Goal: Task Accomplishment & Management: Manage account settings

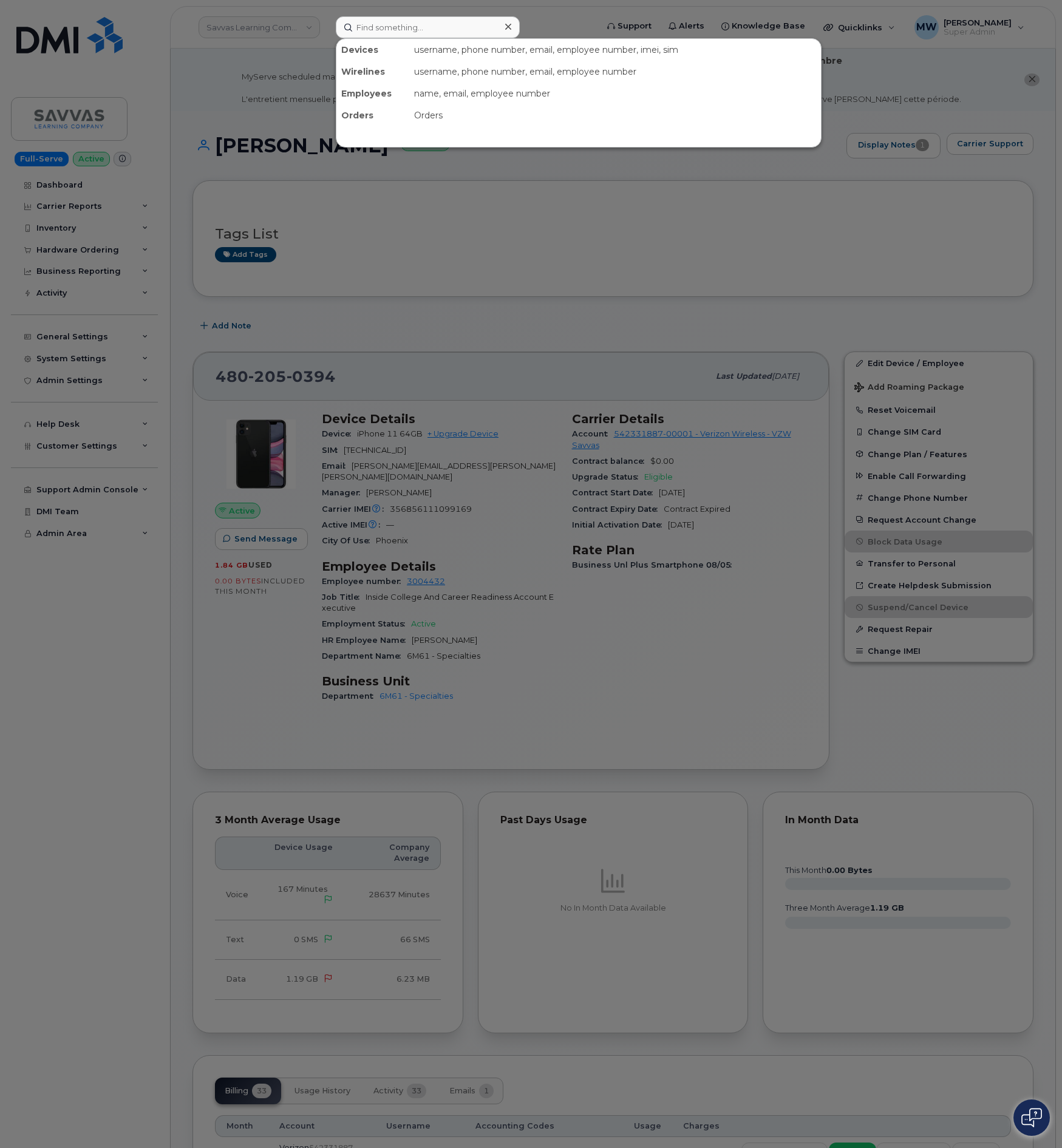
click at [401, 34] on input at bounding box center [427, 27] width 184 height 22
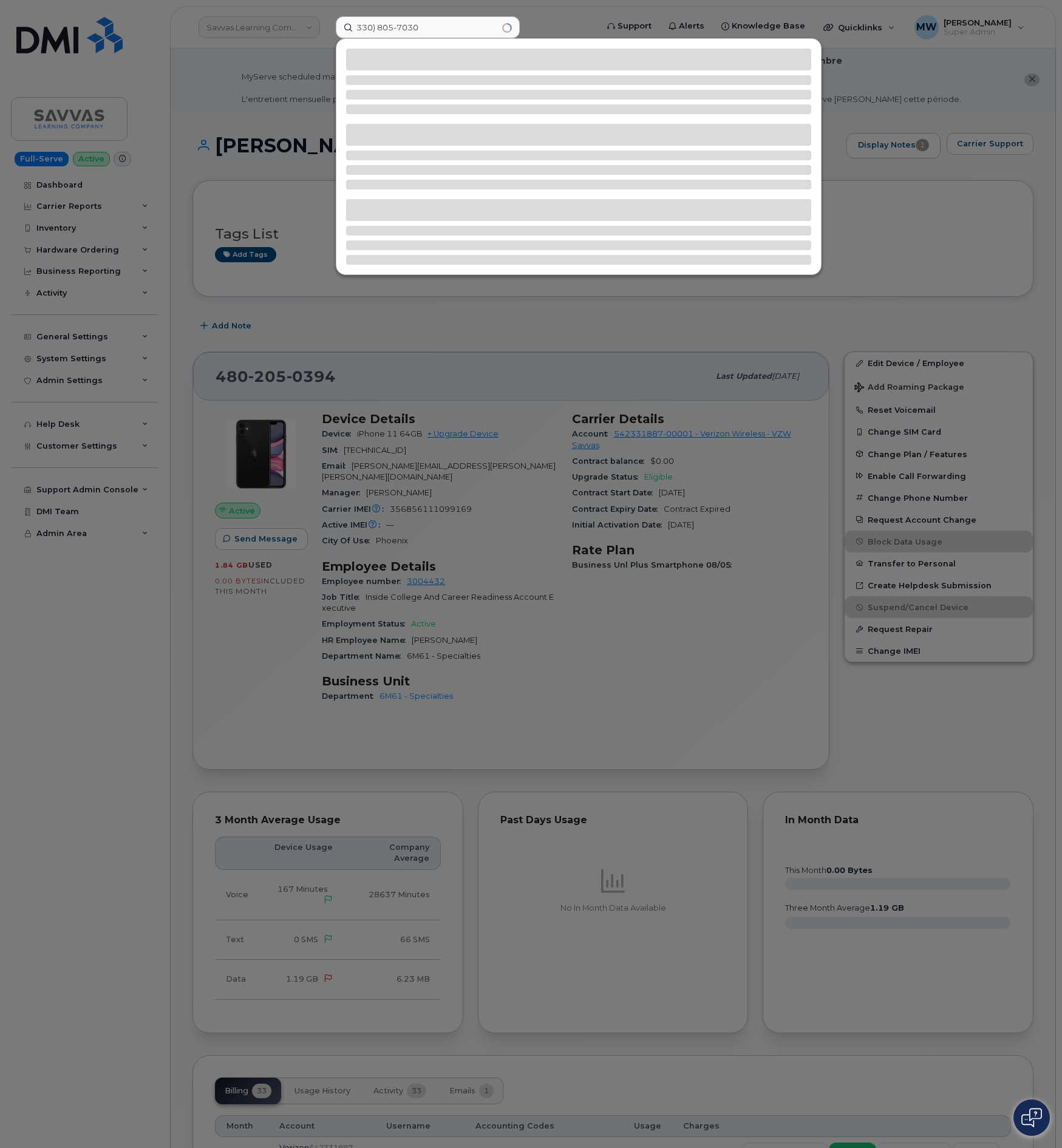
type input "330) 805-7030"
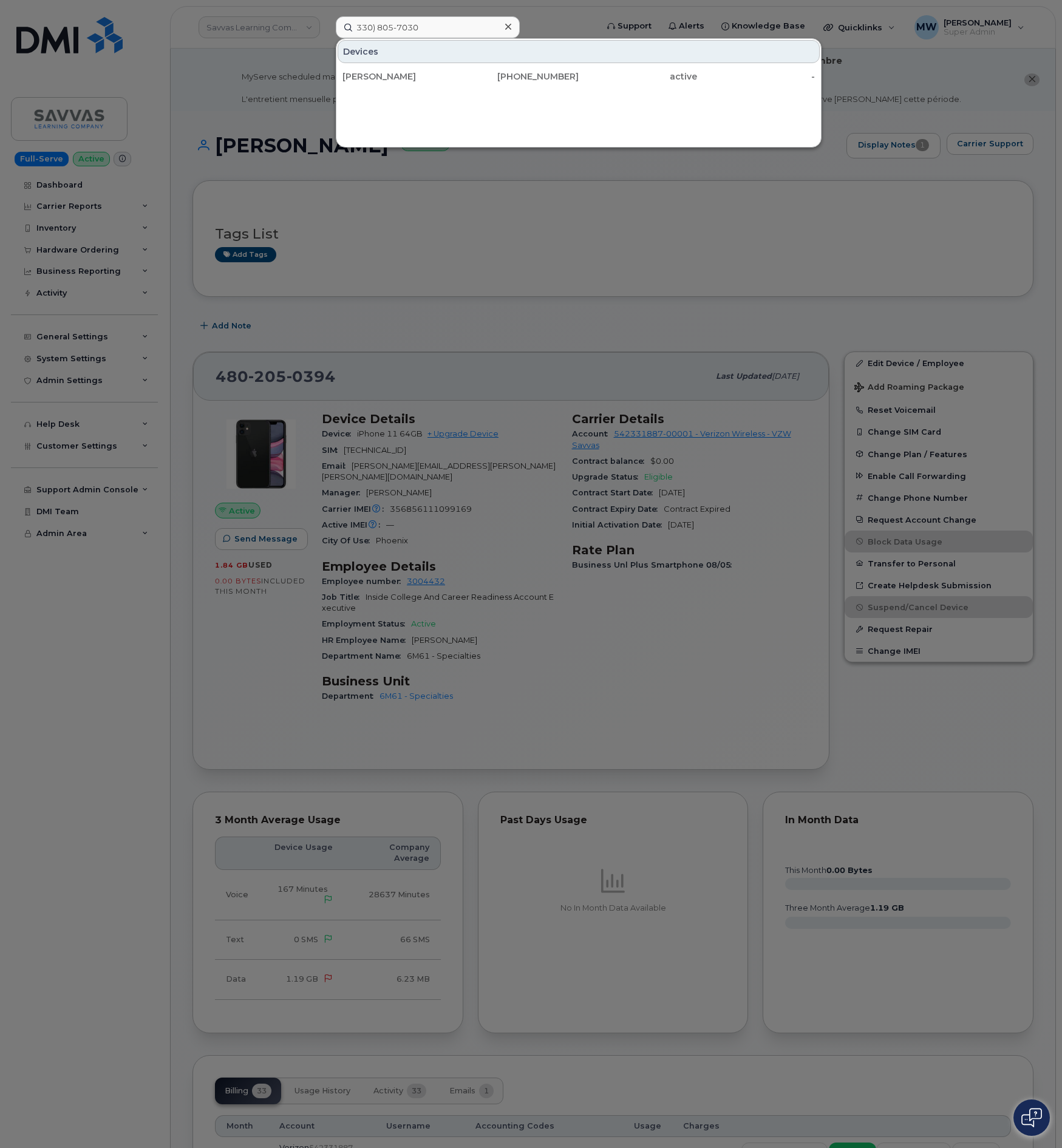
drag, startPoint x: 462, startPoint y: 71, endPoint x: 516, endPoint y: 343, distance: 277.3
click at [462, 71] on div "330-805-7030" at bounding box center [520, 76] width 118 height 22
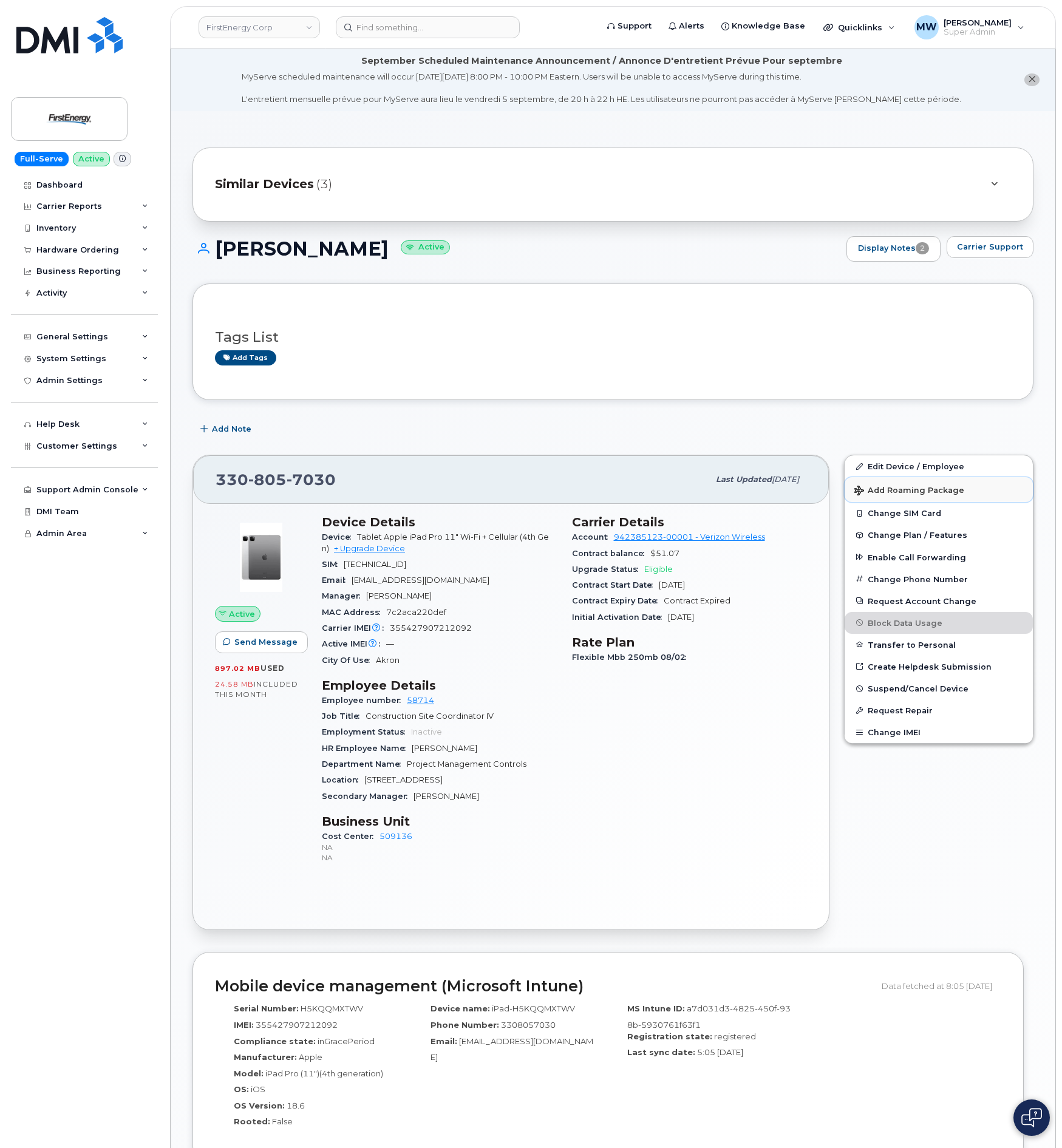
click at [913, 483] on button "Add Roaming Package" at bounding box center [938, 490] width 188 height 25
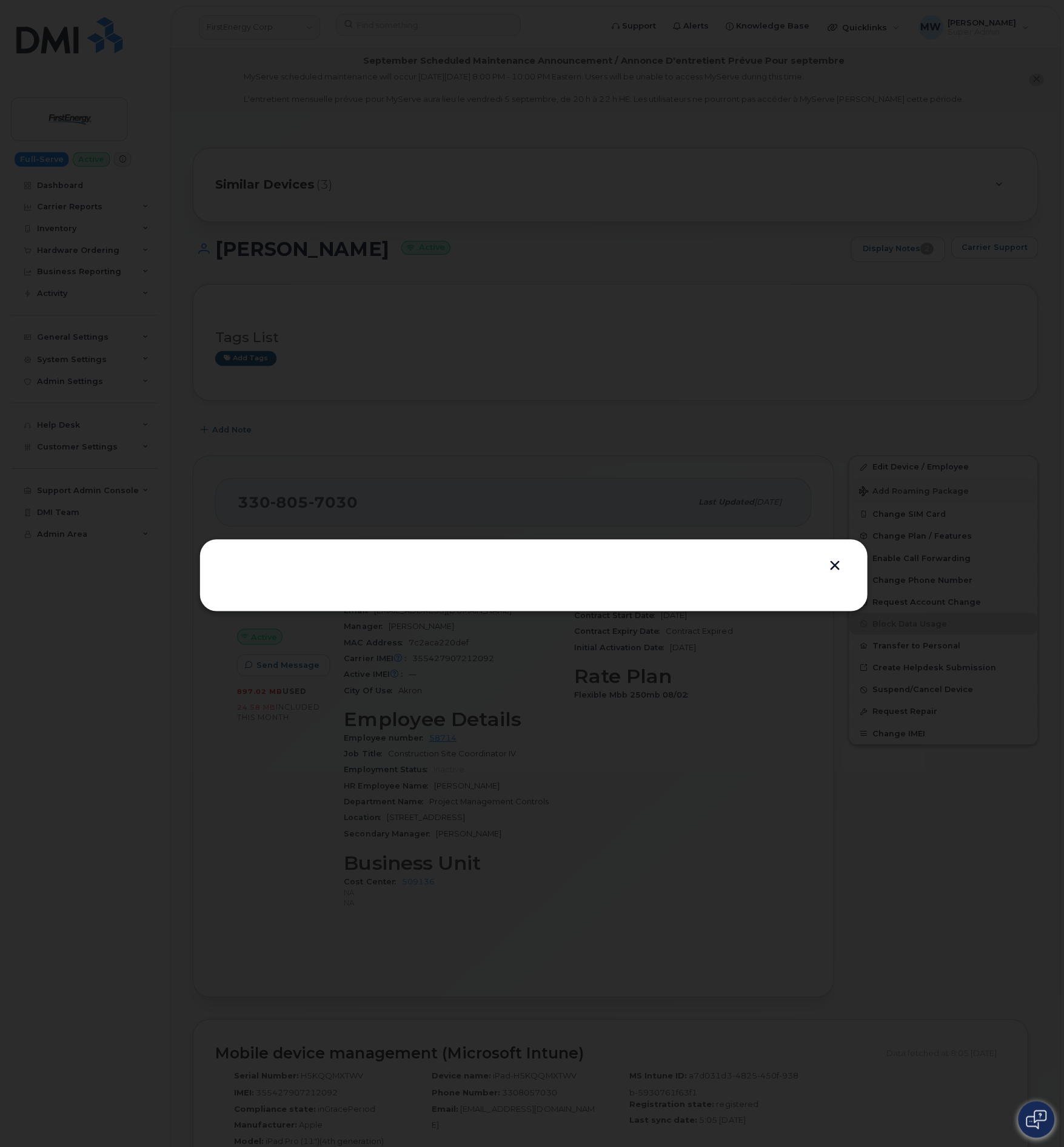
click at [912, 483] on div at bounding box center [532, 573] width 1064 height 1147
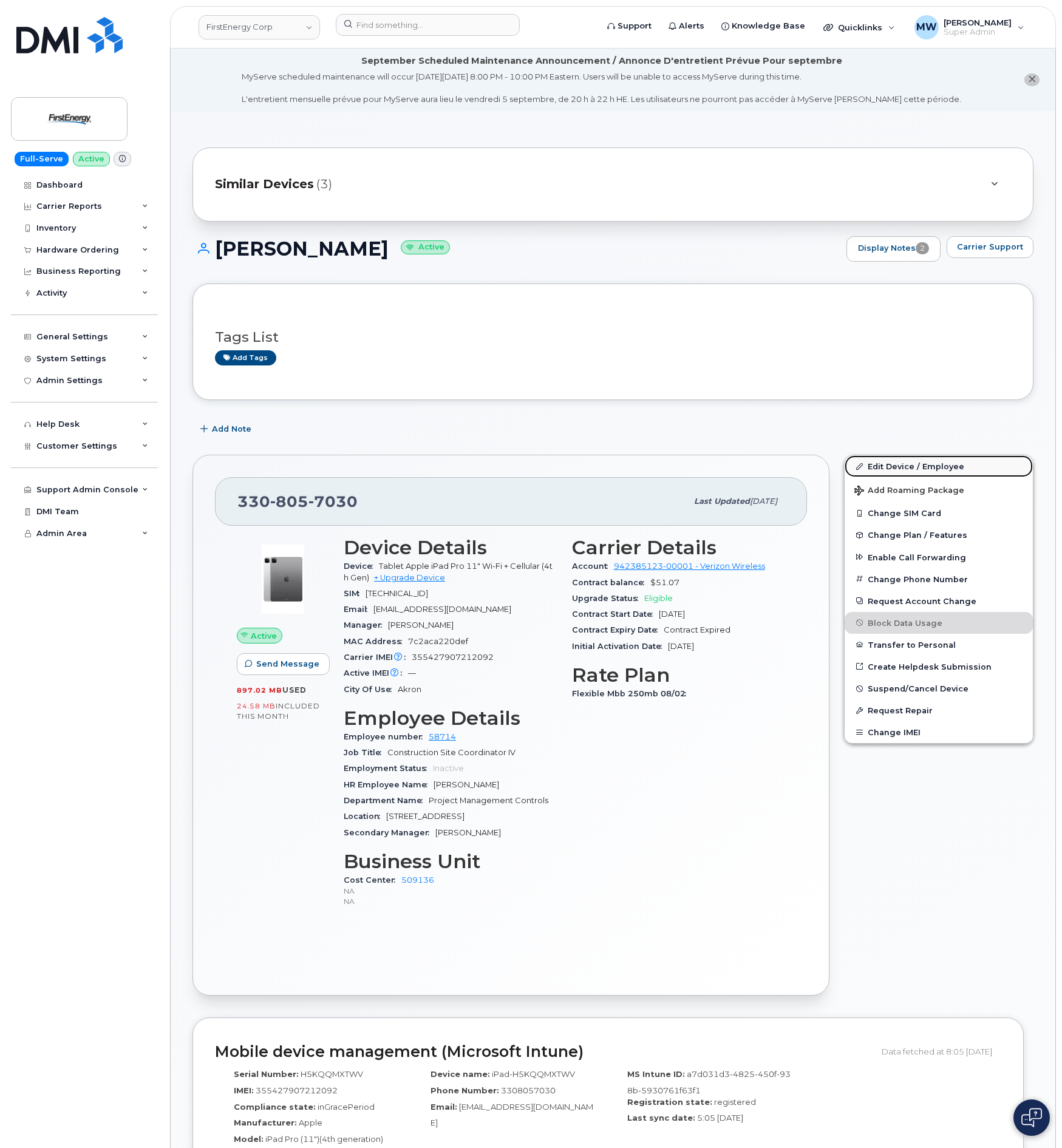
click at [909, 471] on link "Edit Device / Employee" at bounding box center [938, 466] width 188 height 22
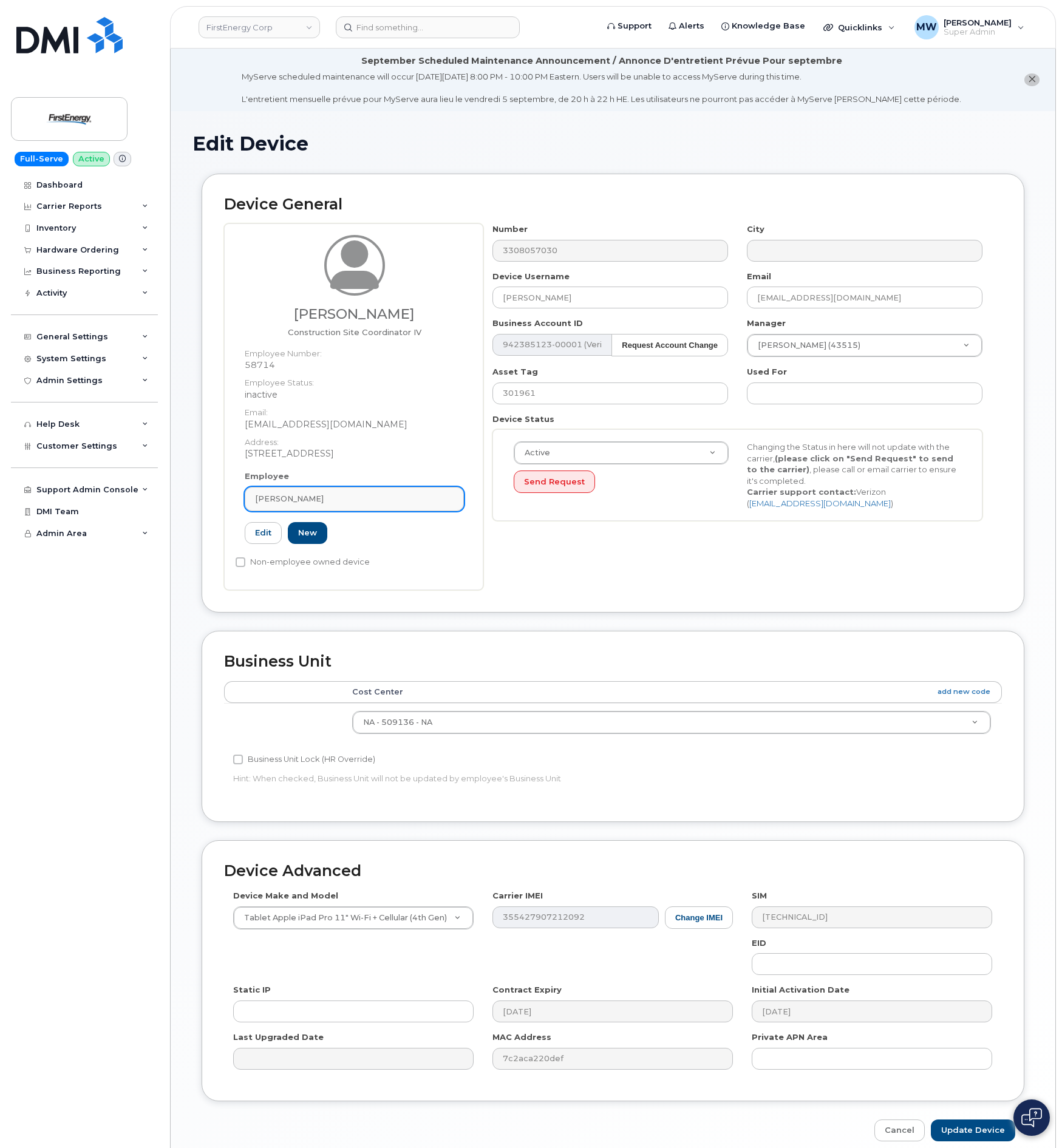
click at [386, 495] on div "[PERSON_NAME]" at bounding box center [354, 499] width 198 height 11
paste input "51705"
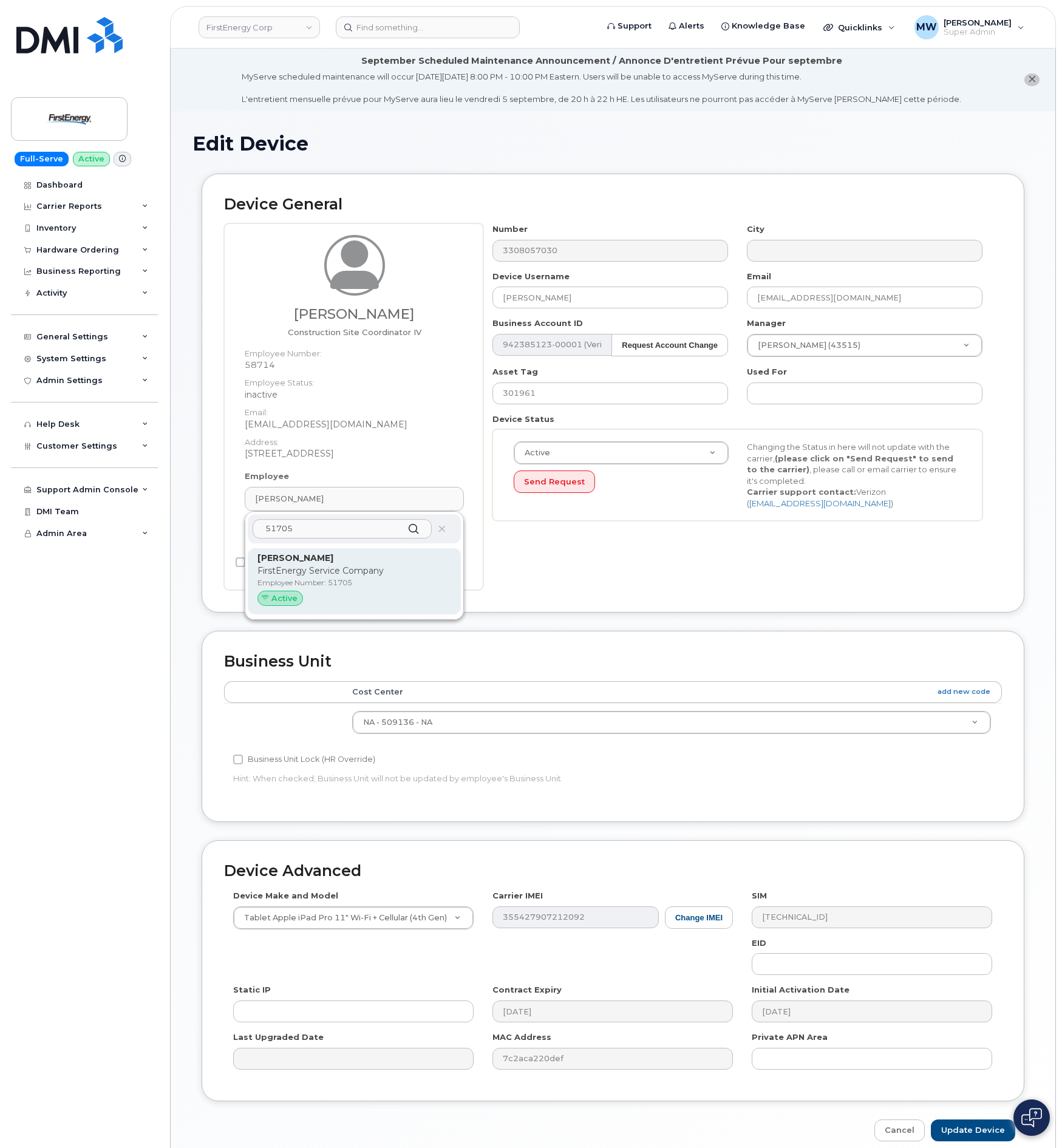
type input "51705"
click at [377, 576] on p "FirstEnergy Service Company" at bounding box center [354, 571] width 193 height 13
type input "51705"
type input "Anthony Noll"
type input "nolla@firstenergycorp.com"
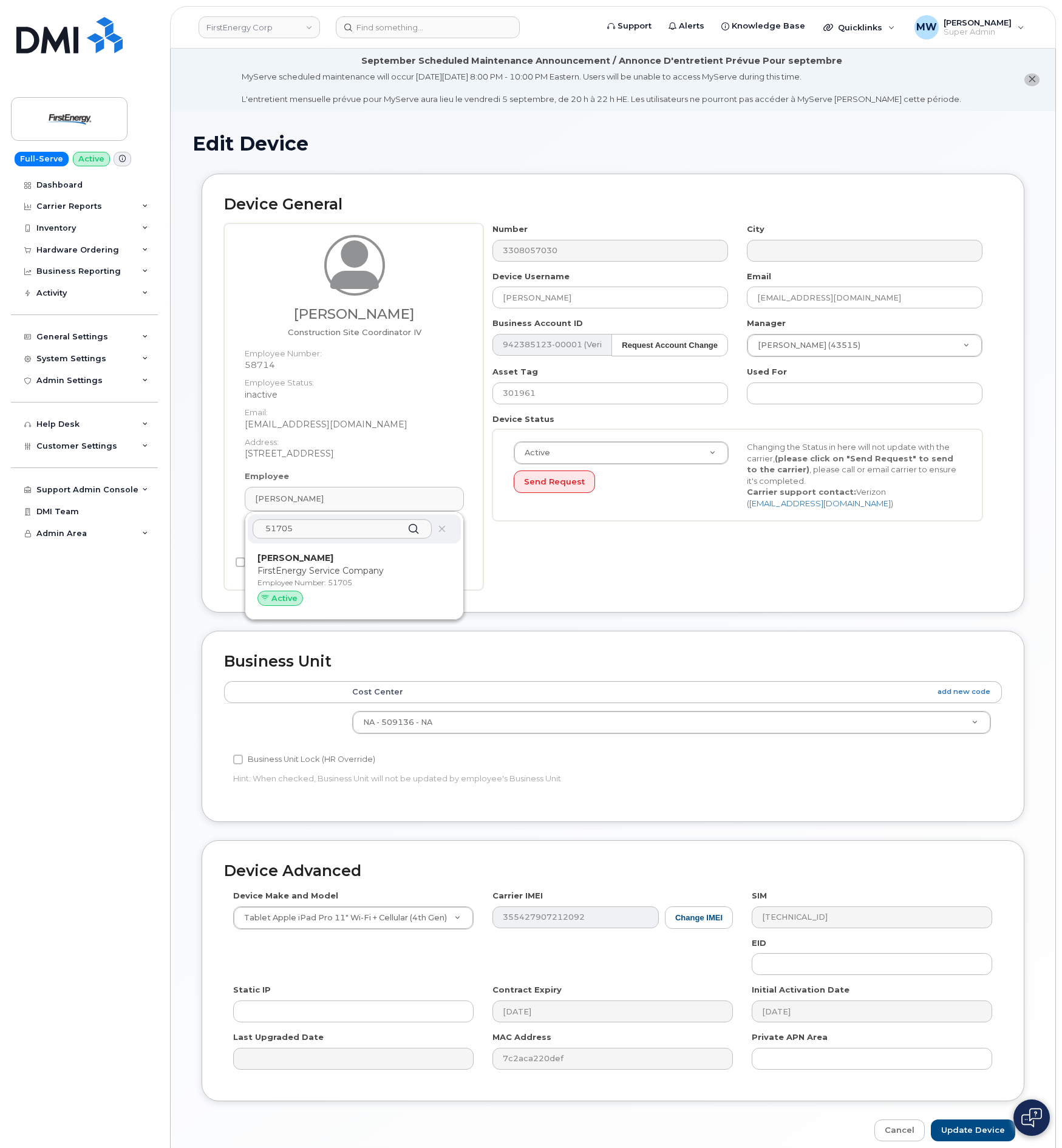
type input "29510360"
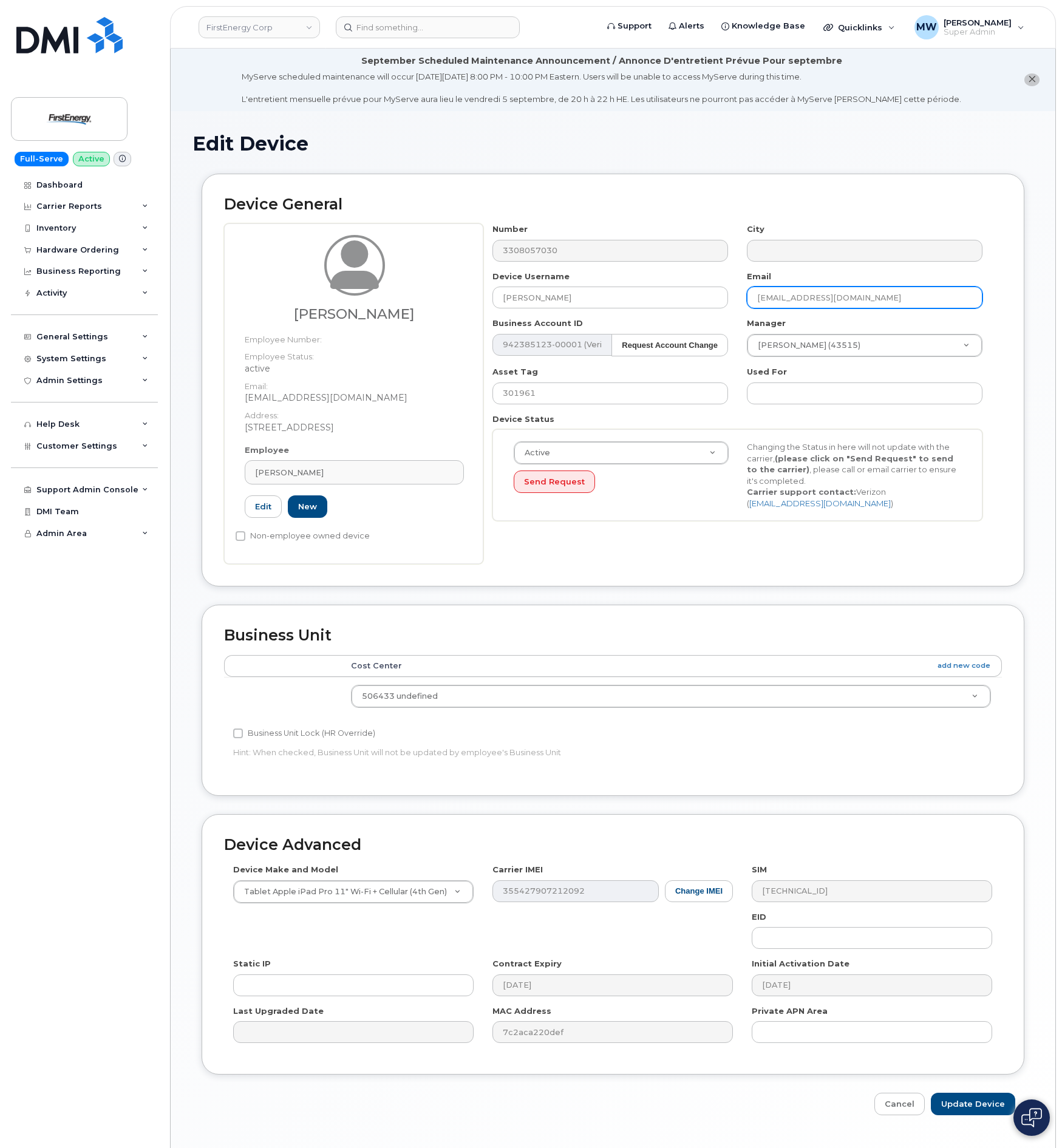
drag, startPoint x: 885, startPoint y: 305, endPoint x: 709, endPoint y: 316, distance: 176.3
click at [709, 316] on div "Number 3308057030 City Device Username Anthony Noll Email nolla@firstenergycorp…" at bounding box center [738, 377] width 509 height 307
click at [972, 1098] on input "Update Device" at bounding box center [973, 1104] width 84 height 22
type input "Saving..."
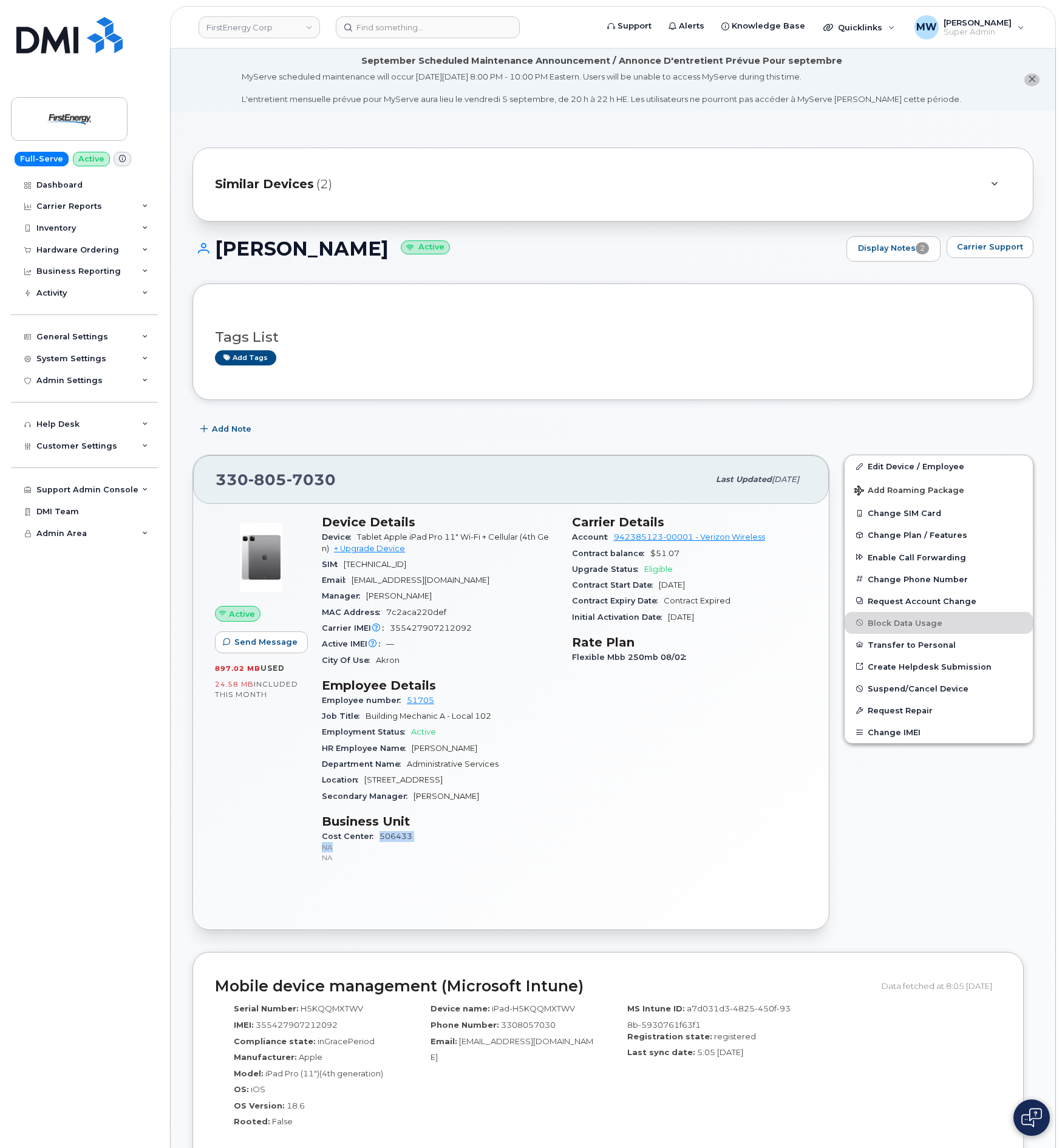
drag, startPoint x: 408, startPoint y: 843, endPoint x: 380, endPoint y: 840, distance: 28.2
click at [380, 840] on span "506433 NA NA" at bounding box center [439, 847] width 235 height 32
click at [375, 852] on p "NA" at bounding box center [439, 857] width 235 height 11
drag, startPoint x: 377, startPoint y: 844, endPoint x: 410, endPoint y: 843, distance: 33.0
click at [410, 843] on div "Cost Center 506433 NA NA" at bounding box center [439, 847] width 235 height 37
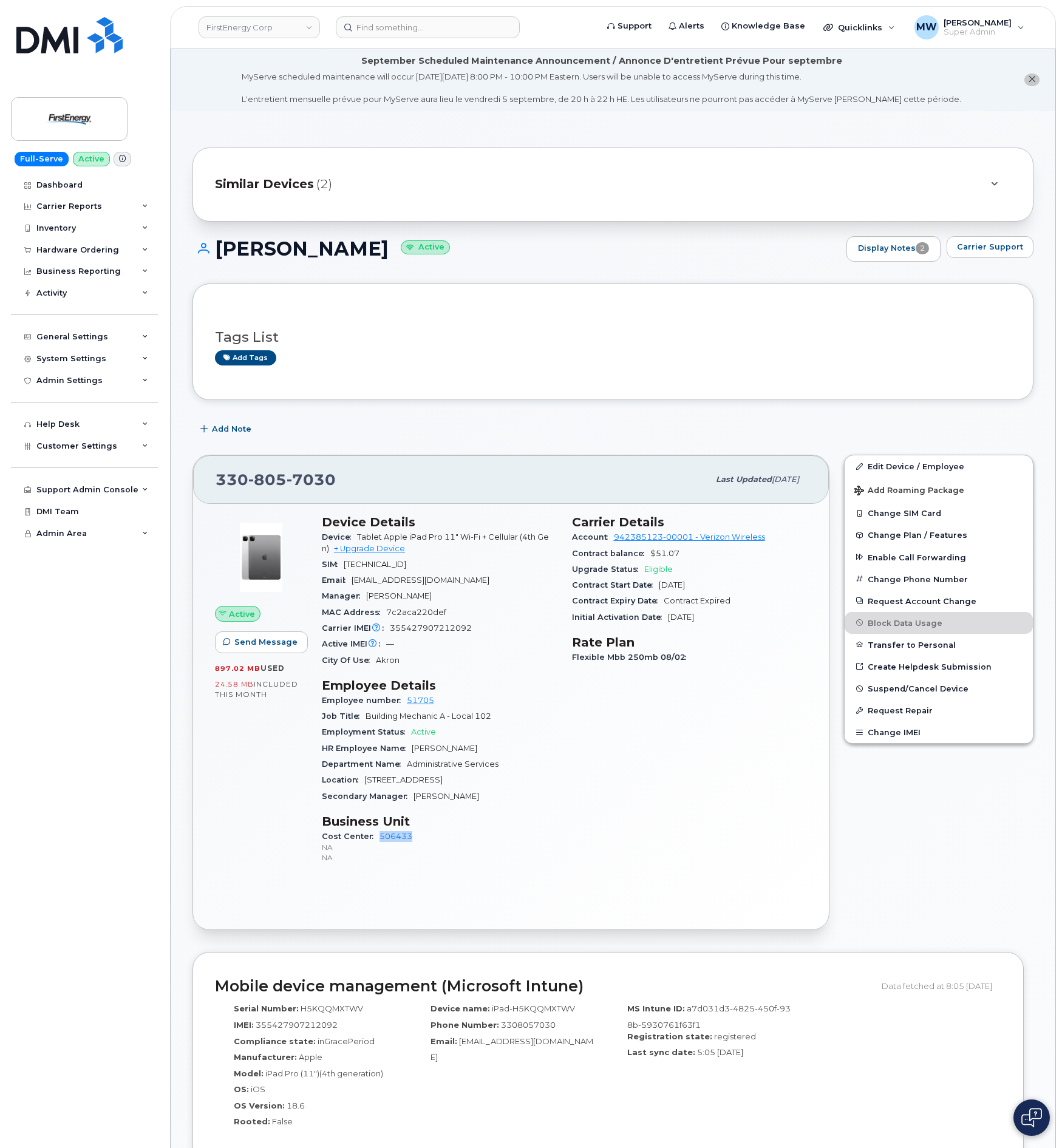
copy link "506433"
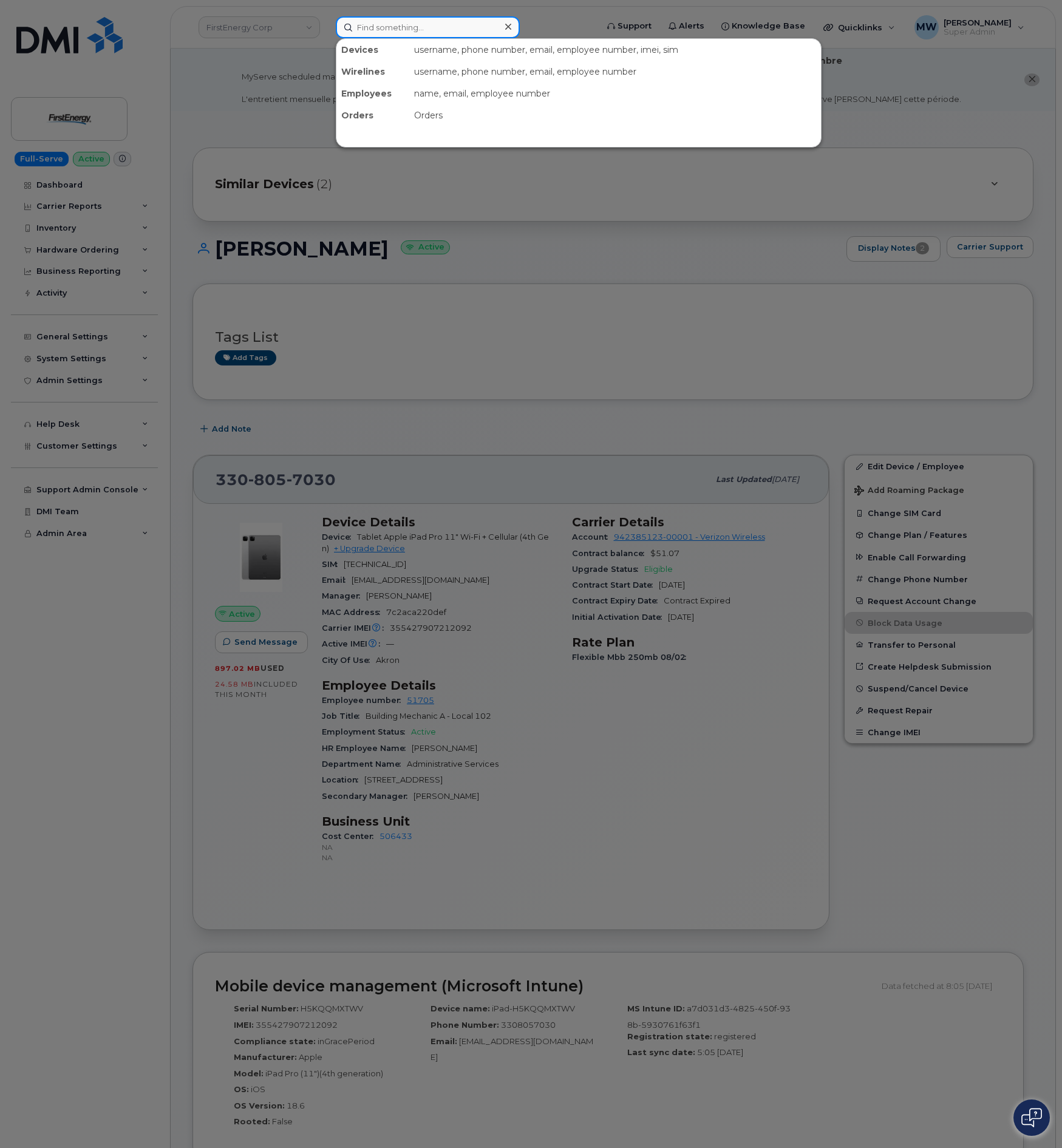
click at [403, 29] on input at bounding box center [427, 27] width 184 height 22
paste input "1022087"
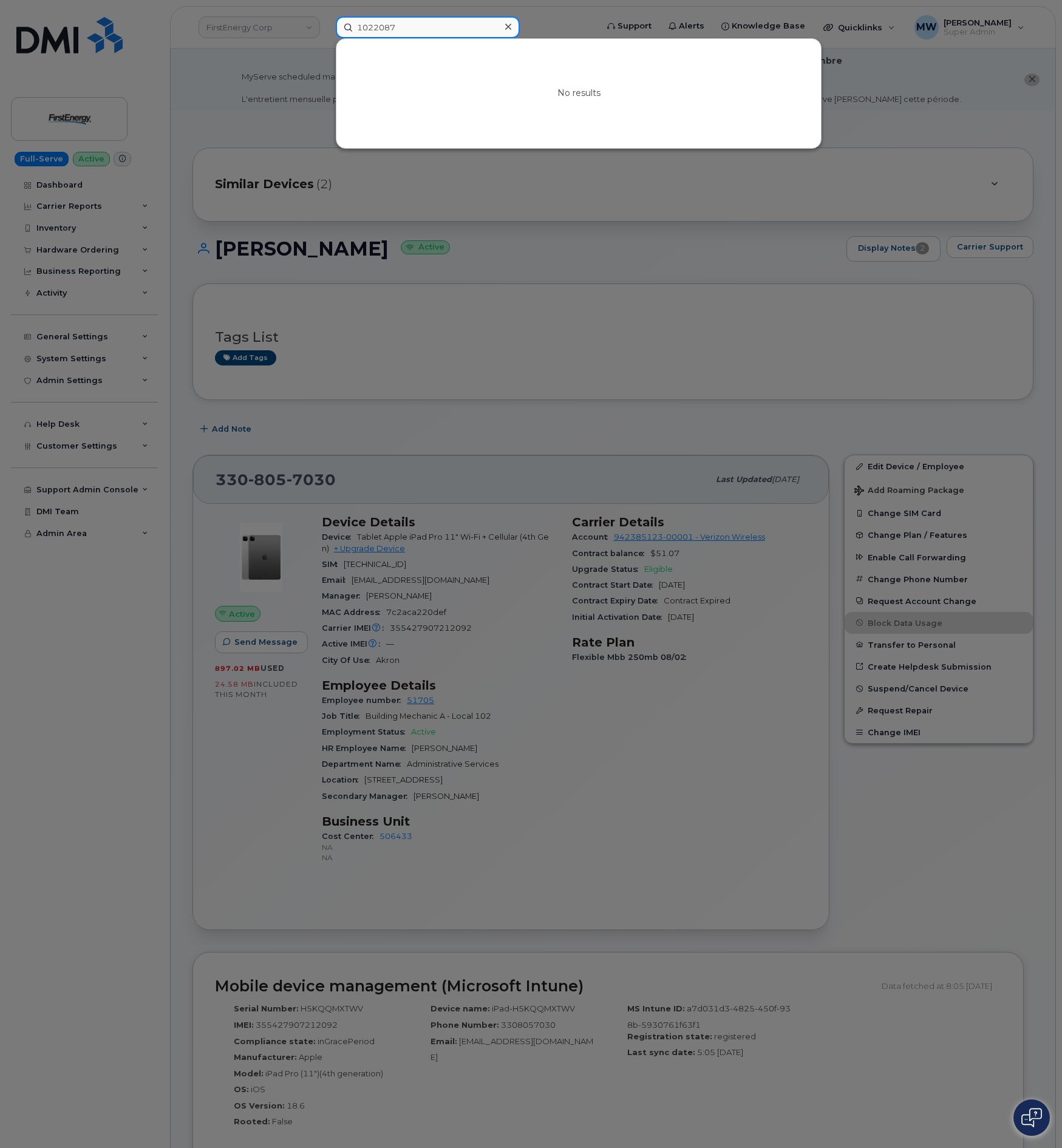
drag, startPoint x: 405, startPoint y: 26, endPoint x: 0, endPoint y: 55, distance: 406.0
click at [326, 18] on div "1022087 No results" at bounding box center [462, 27] width 273 height 22
paste input "[PERSON_NAME]"
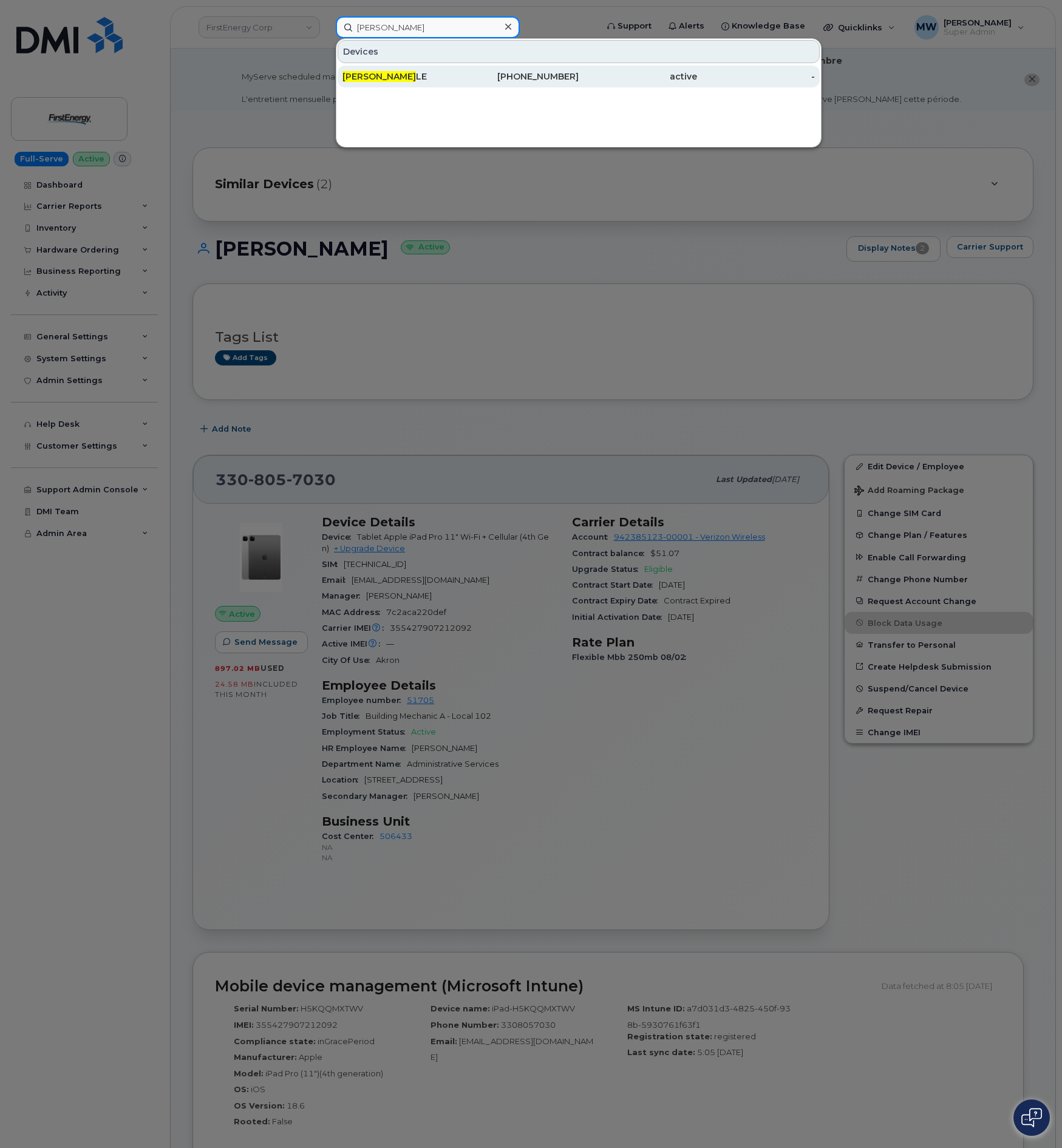
type input "[PERSON_NAME]"
click at [543, 76] on div "337-605-0958" at bounding box center [520, 76] width 118 height 12
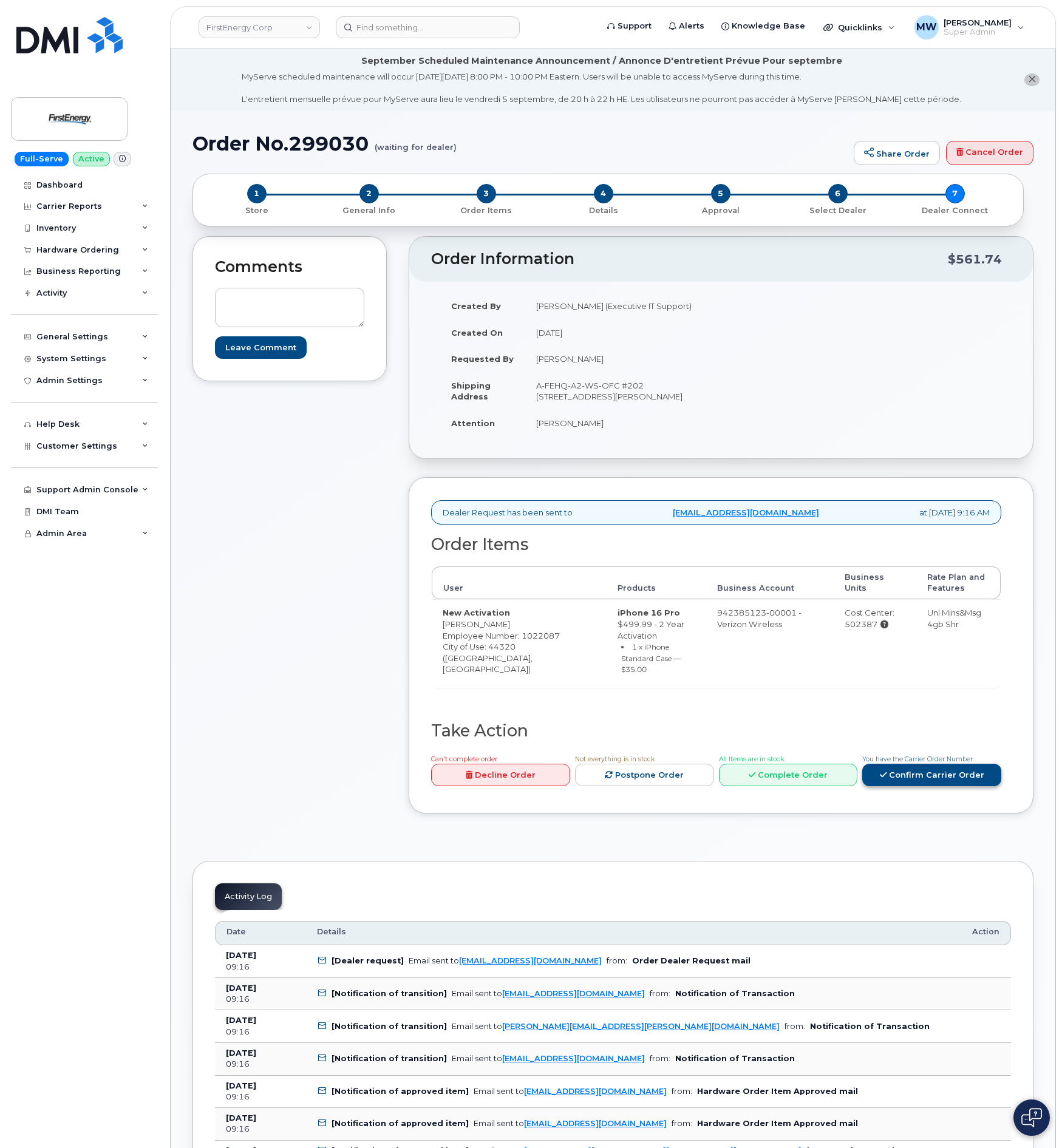
click at [929, 786] on link "Confirm Carrier Order" at bounding box center [932, 775] width 139 height 22
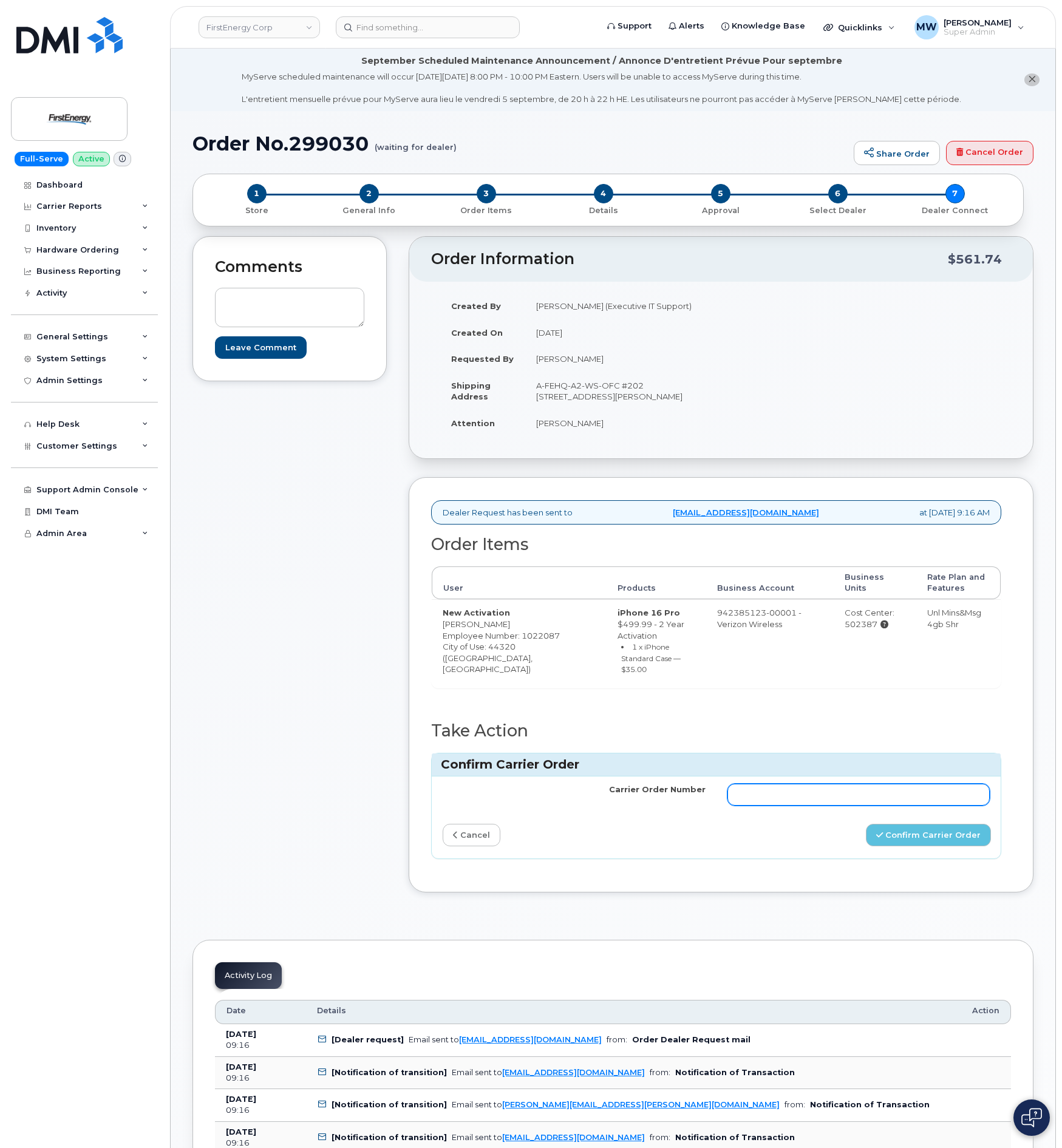
drag, startPoint x: 785, startPoint y: 810, endPoint x: 805, endPoint y: 812, distance: 20.1
click at [785, 805] on input "Carrier Order Number" at bounding box center [858, 794] width 263 height 22
paste input "MB3000590252171"
type input "MB3000590252171"
click at [915, 846] on button "Confirm Carrier Order" at bounding box center [928, 835] width 125 height 22
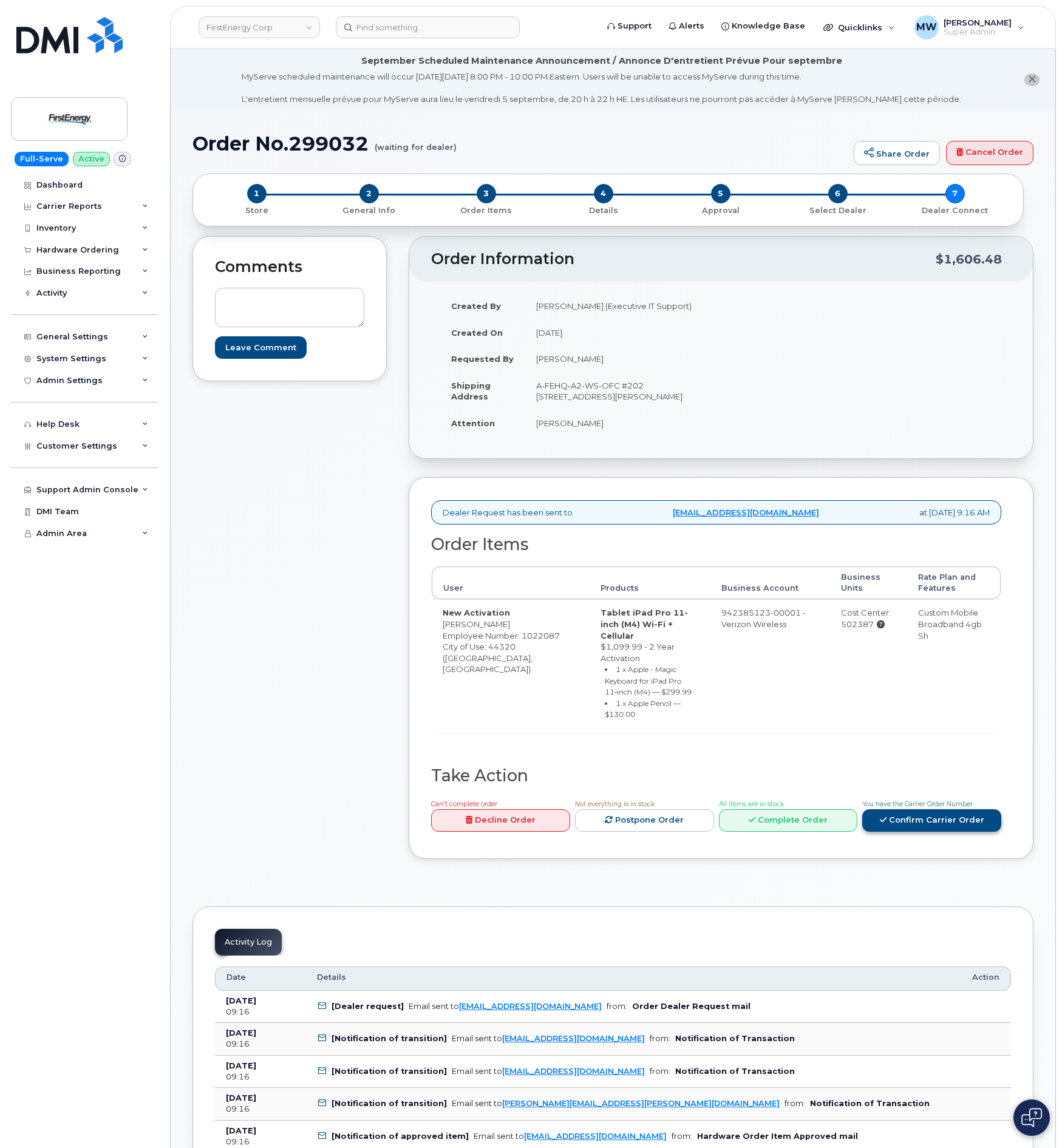
click at [904, 809] on link "Confirm Carrier Order" at bounding box center [932, 820] width 139 height 22
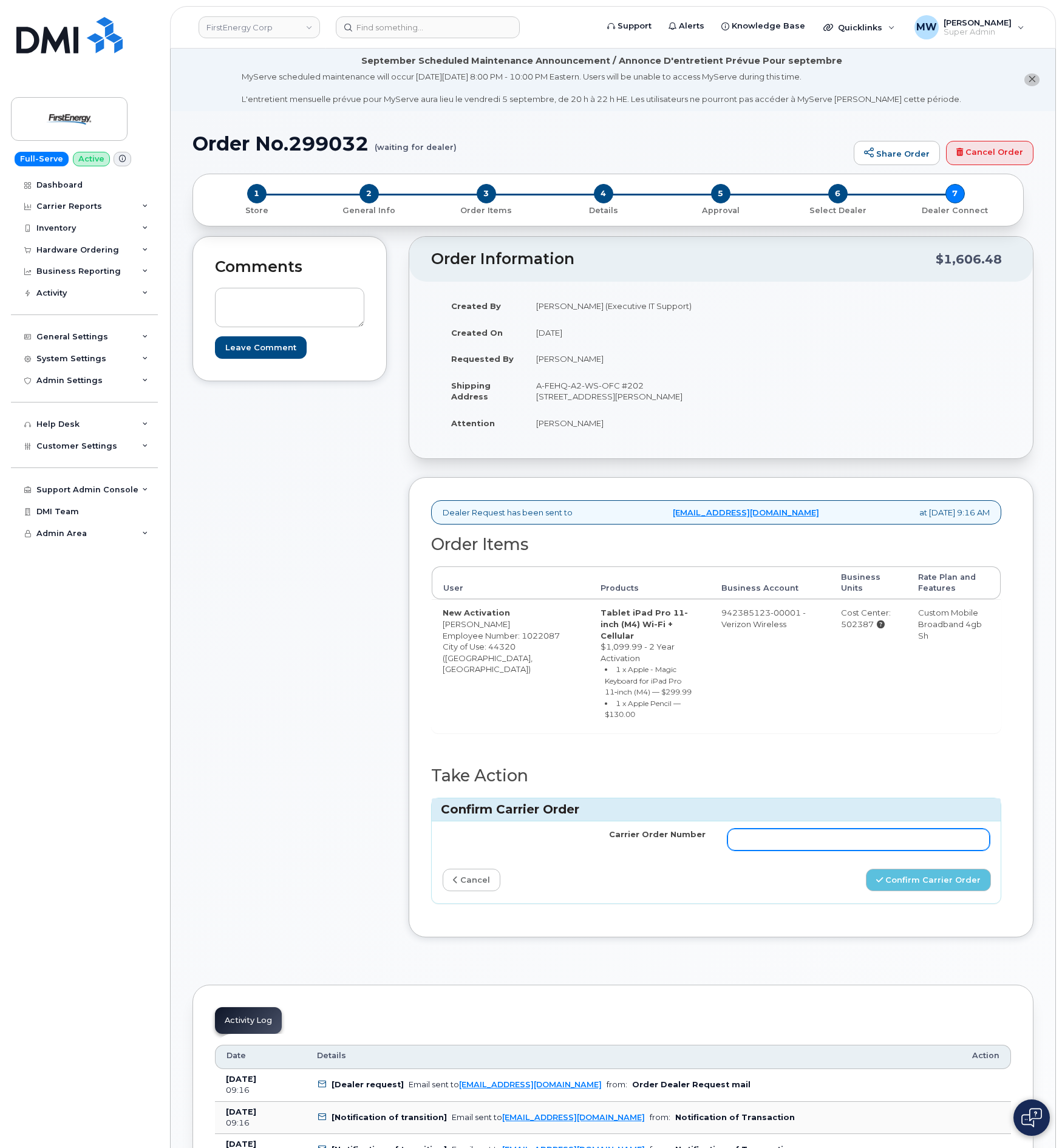
drag, startPoint x: 754, startPoint y: 794, endPoint x: 773, endPoint y: 807, distance: 23.0
click at [754, 822] on td at bounding box center [859, 840] width 284 height 36
click at [773, 829] on input "Carrier Order Number" at bounding box center [858, 839] width 263 height 22
paste input "MB3000590253003"
type input "MB3000590253003"
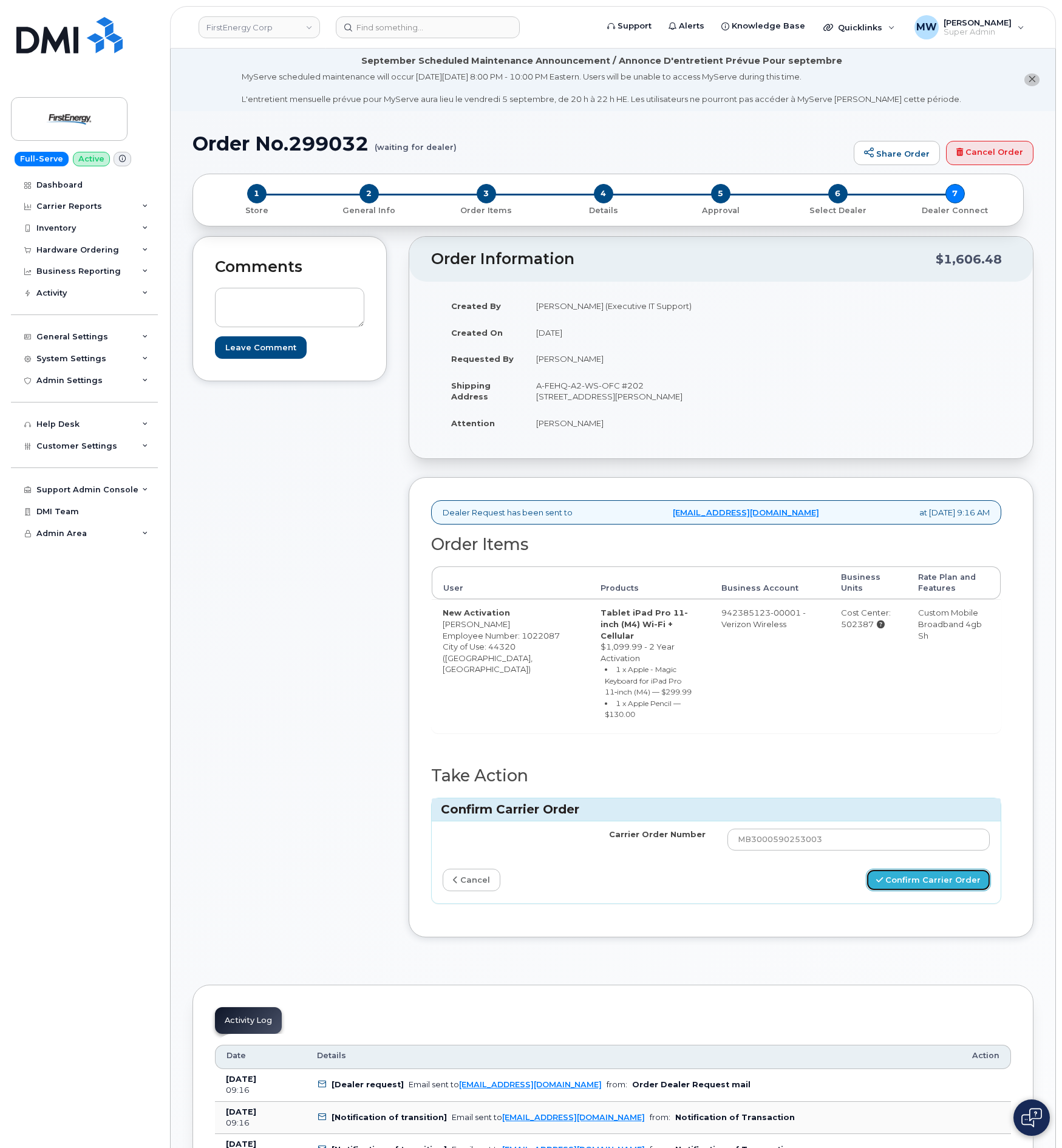
click at [923, 869] on button "Confirm Carrier Order" at bounding box center [928, 880] width 125 height 22
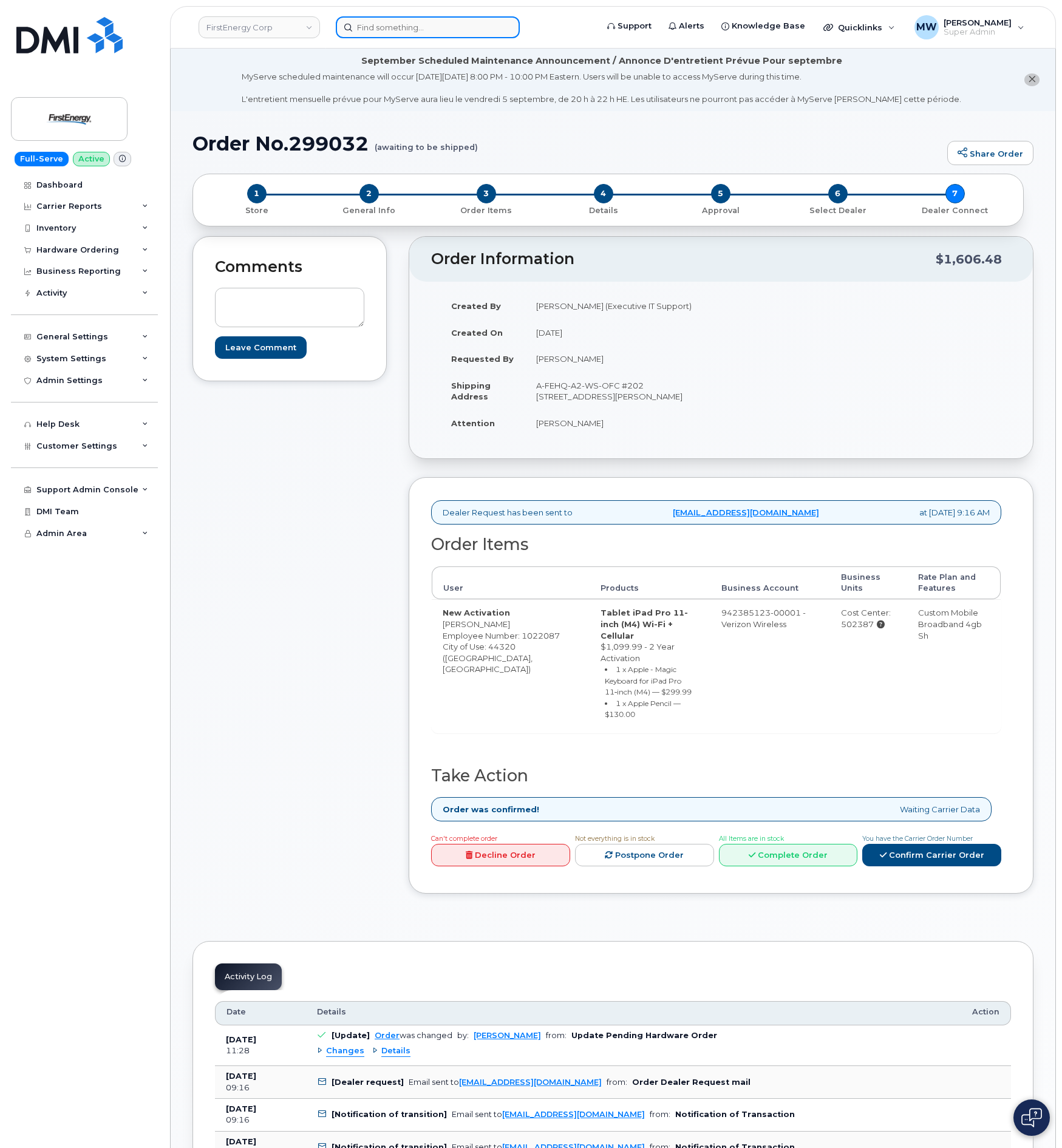
click at [427, 29] on input at bounding box center [427, 27] width 184 height 22
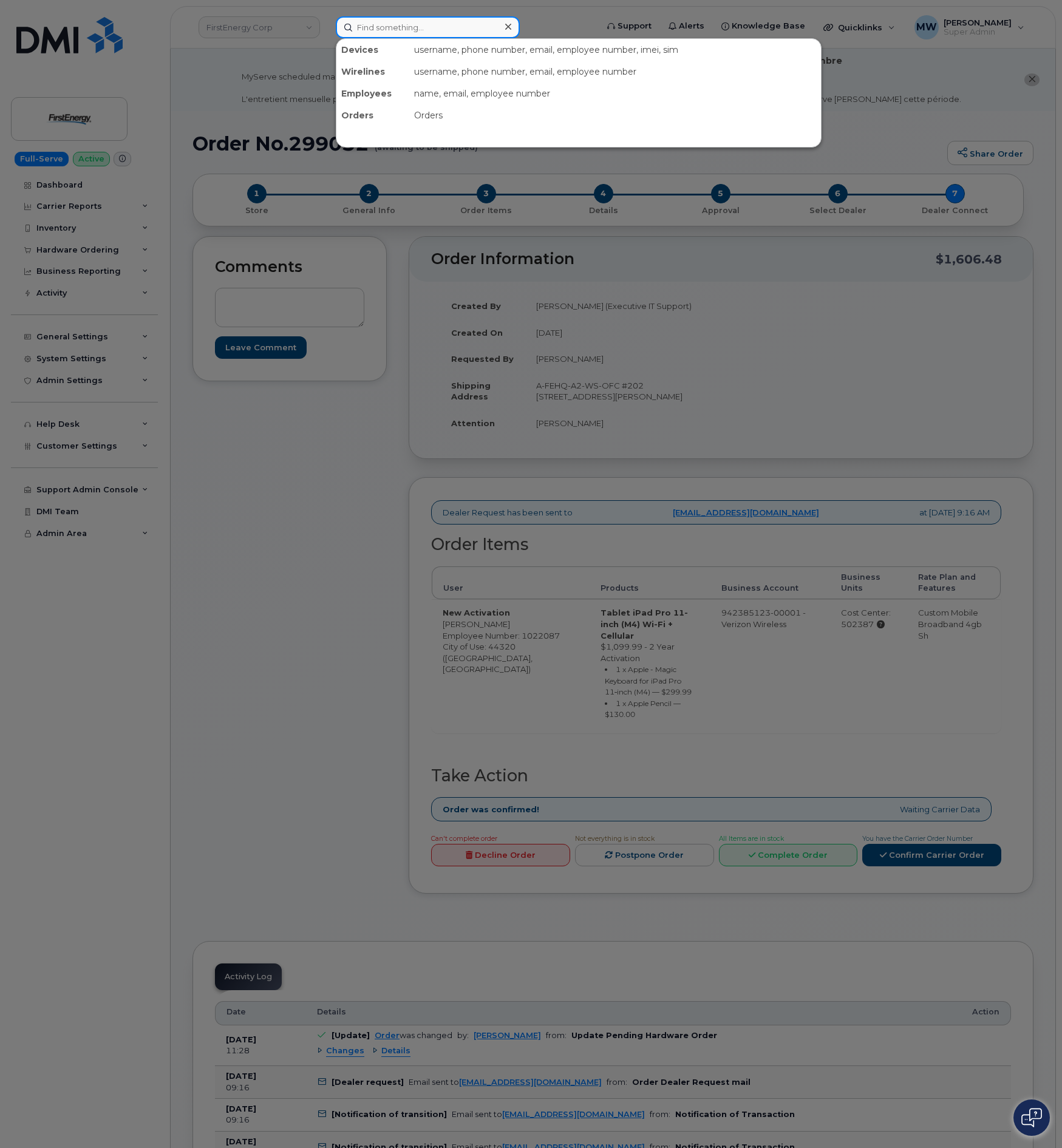
paste input "(330) 815-5473"
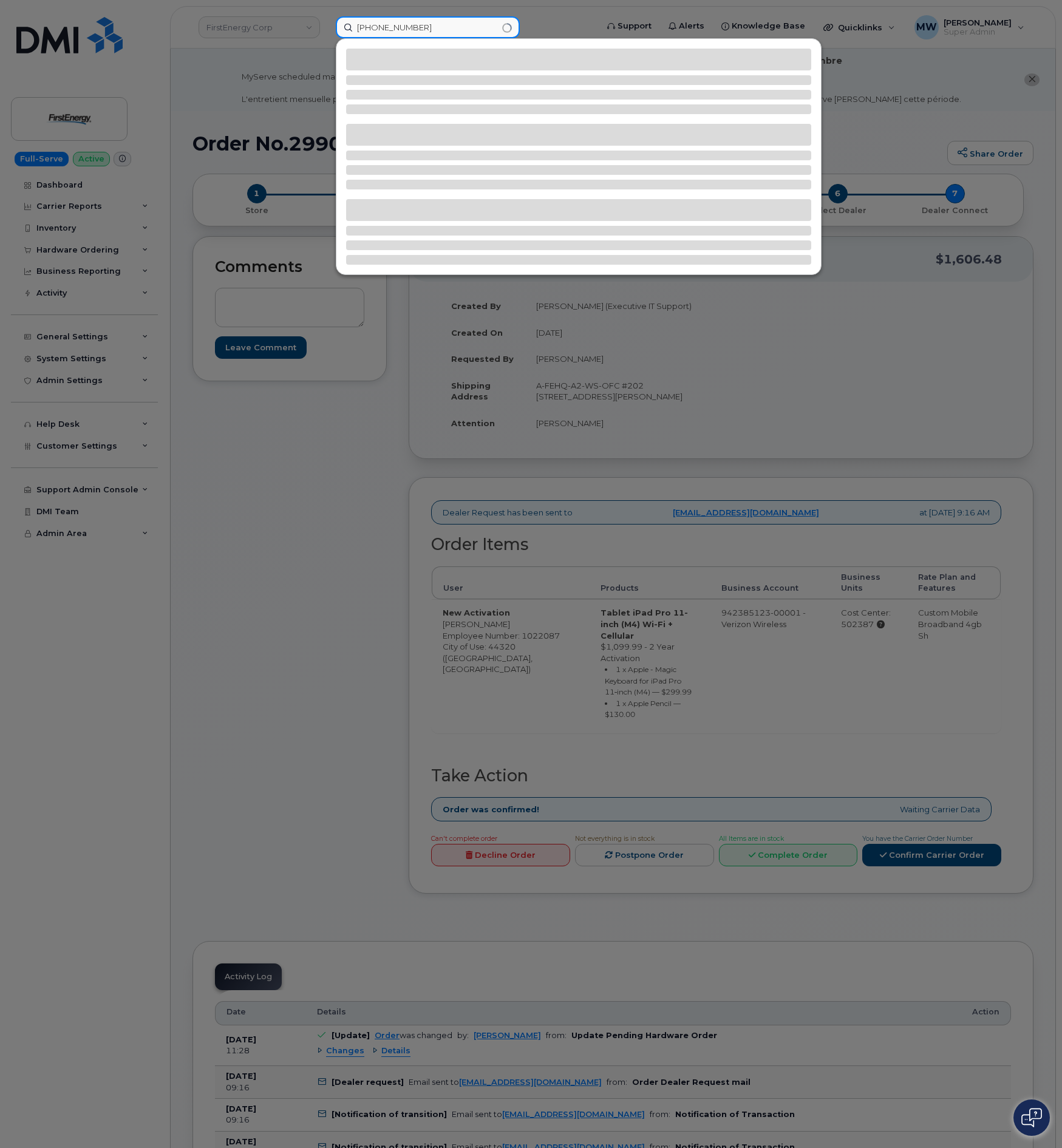
type input "(330) 815-5473"
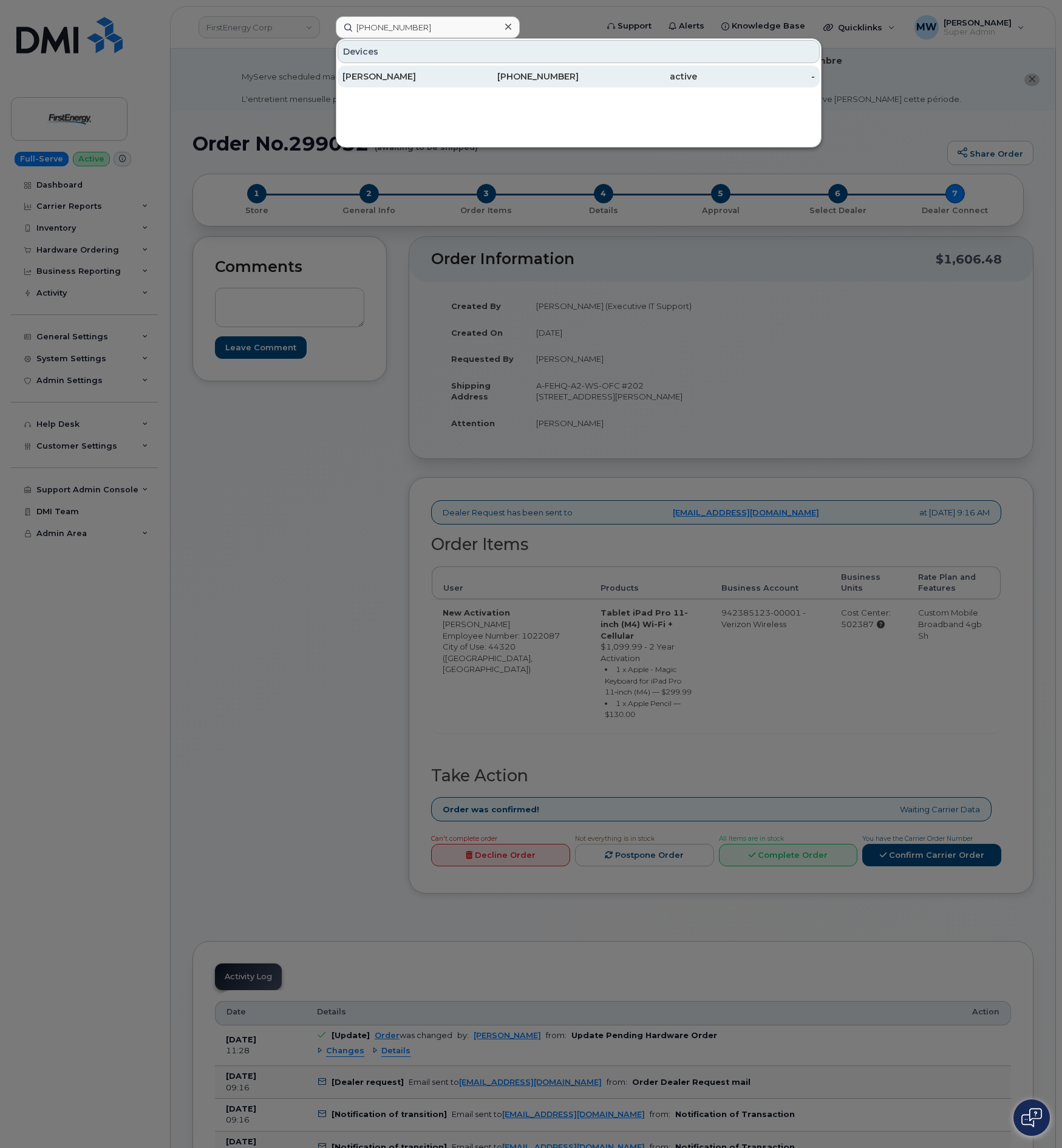
click at [572, 82] on div "330-815-5473" at bounding box center [520, 76] width 118 height 12
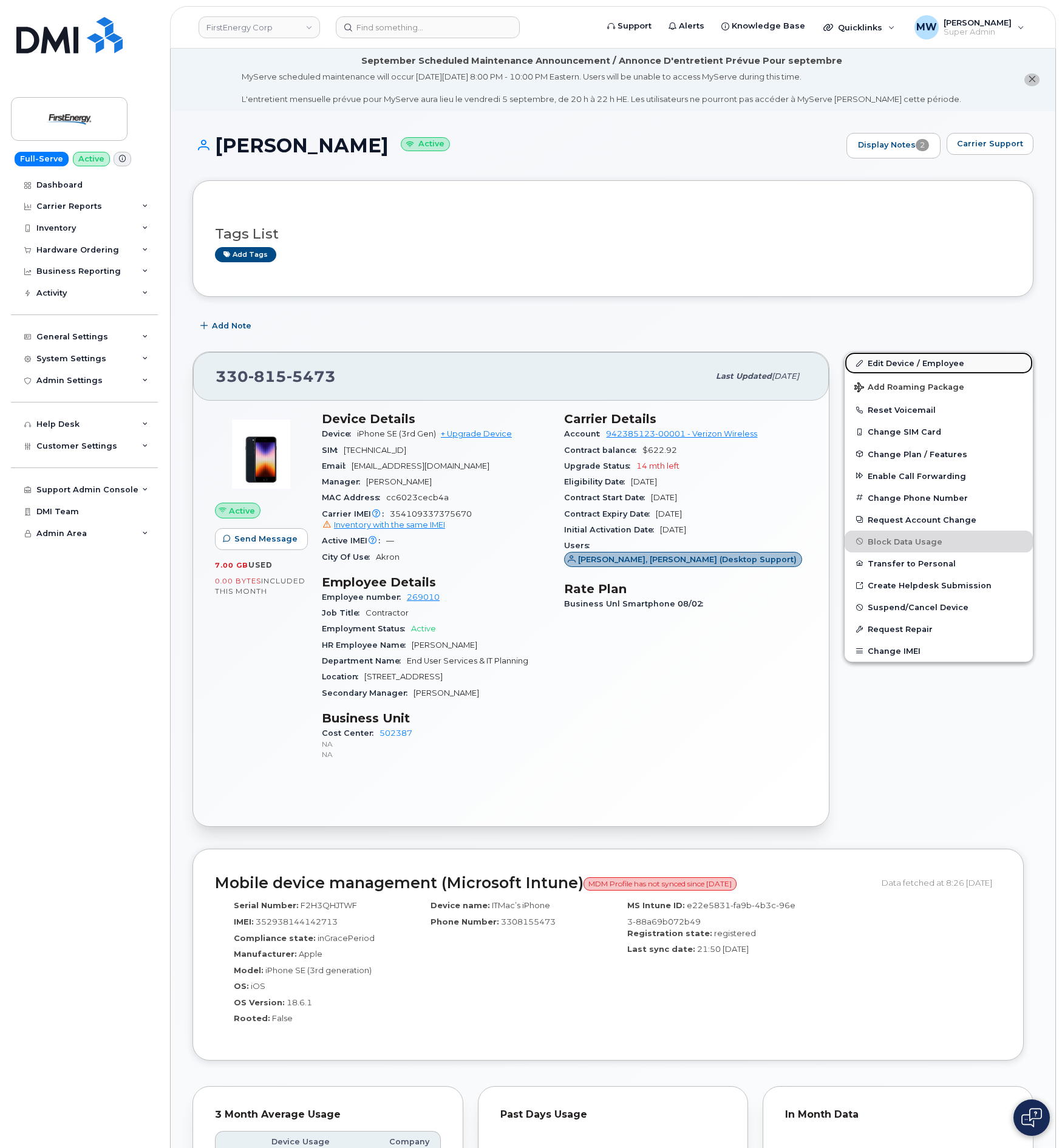
click at [889, 365] on link "Edit Device / Employee" at bounding box center [938, 363] width 188 height 22
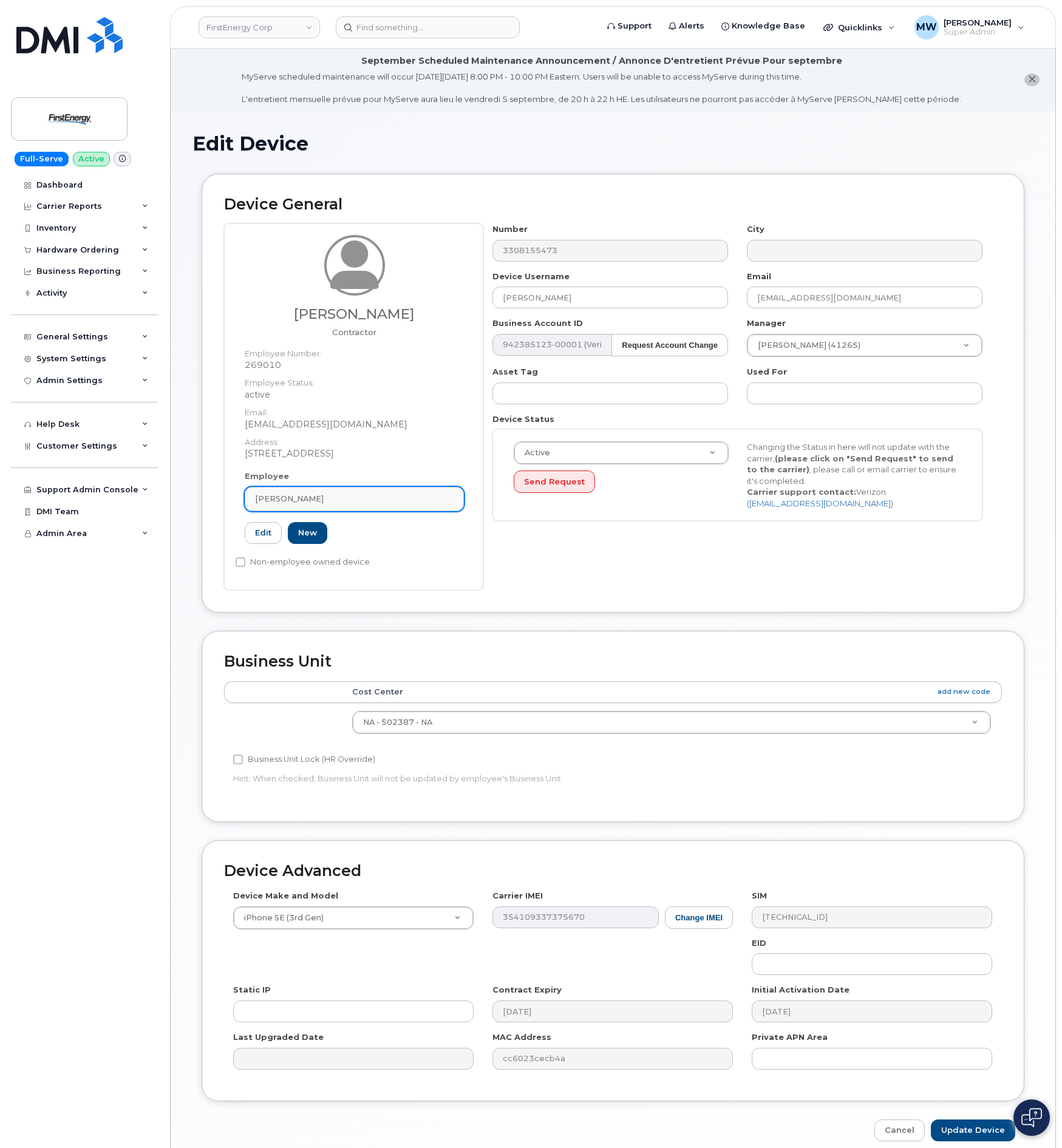
click at [388, 495] on div "Corteko Triplett Jr" at bounding box center [354, 499] width 198 height 11
paste input "1015993"
type input "1015993"
click at [298, 583] on p "Employee Number: 1015993" at bounding box center [354, 583] width 193 height 11
type input "1015993"
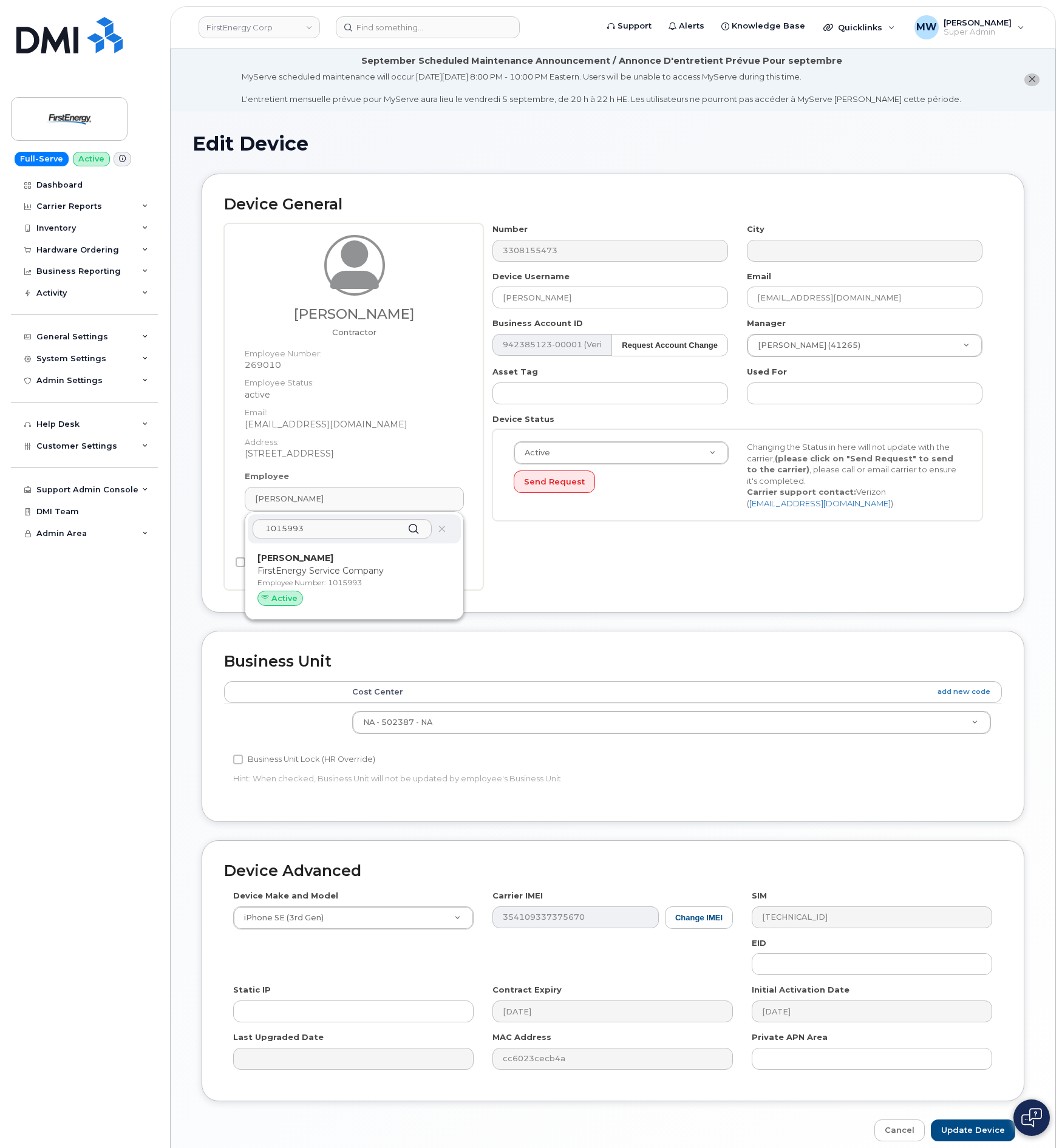
type input "Terel Walker"
type input "walkert@firstenergycorp.com"
type input "29510362"
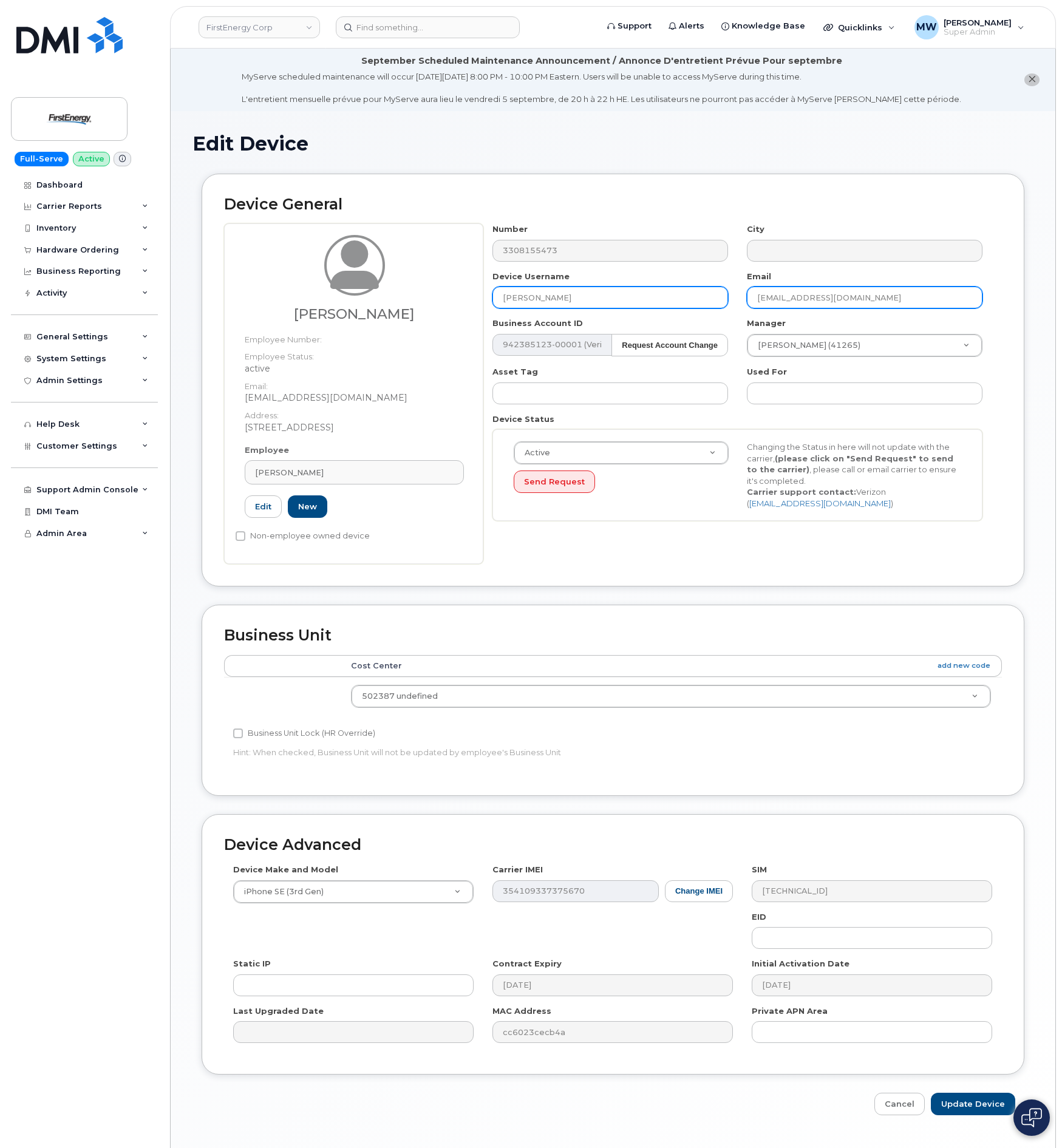
drag, startPoint x: 893, startPoint y: 300, endPoint x: 705, endPoint y: 304, distance: 188.0
click at [705, 304] on div "Number 3308155473 City Device Username Terel Walker Email walkert@firstenergyco…" at bounding box center [738, 377] width 509 height 307
drag, startPoint x: 576, startPoint y: 300, endPoint x: 472, endPoint y: 303, distance: 104.0
click at [472, 303] on div "Terel Walker Employee Number: Employee Status: active Email: walkert@firstenerg…" at bounding box center [613, 394] width 778 height 340
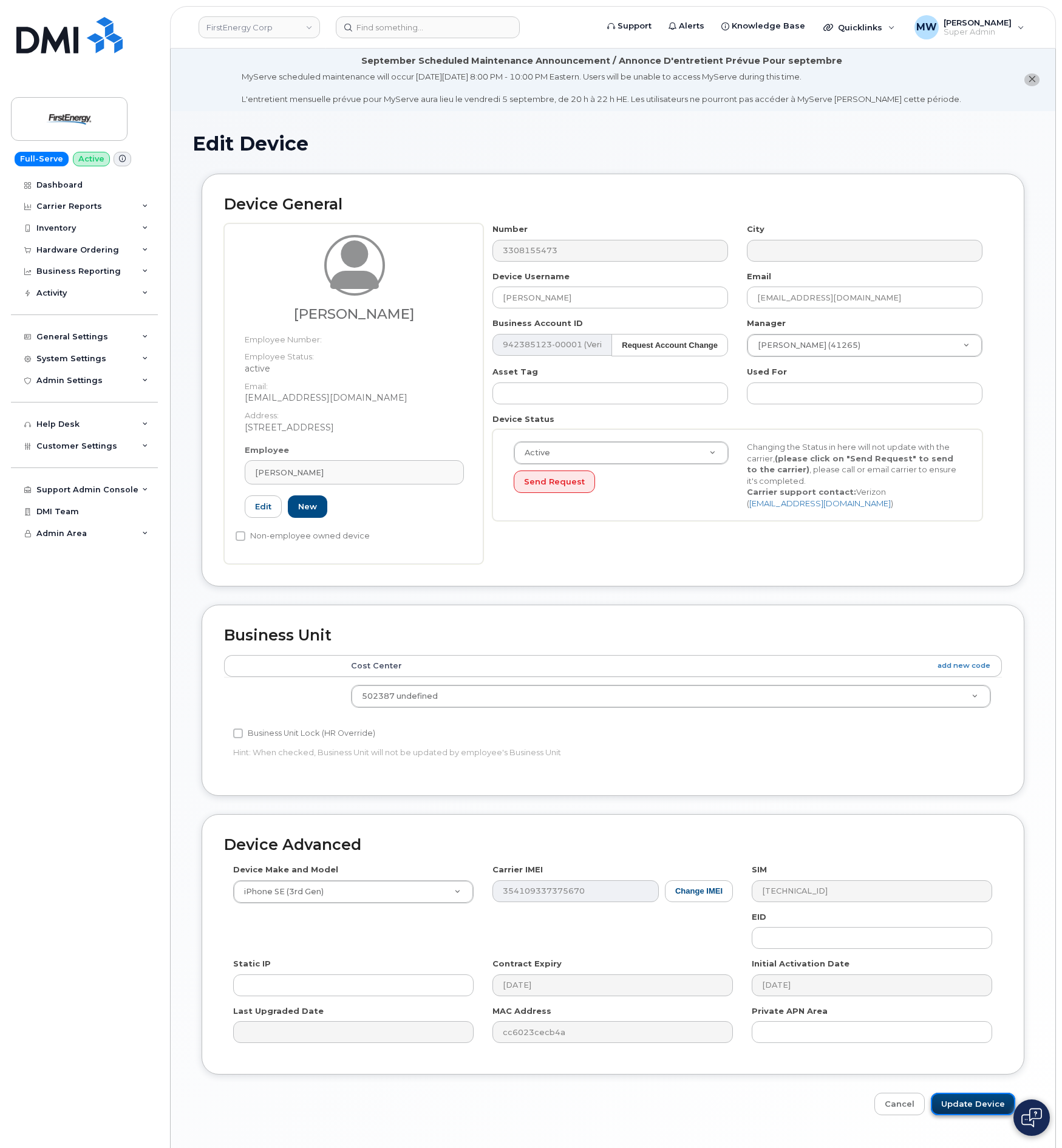
click at [949, 1100] on input "Update Device" at bounding box center [973, 1104] width 84 height 22
type input "Saving..."
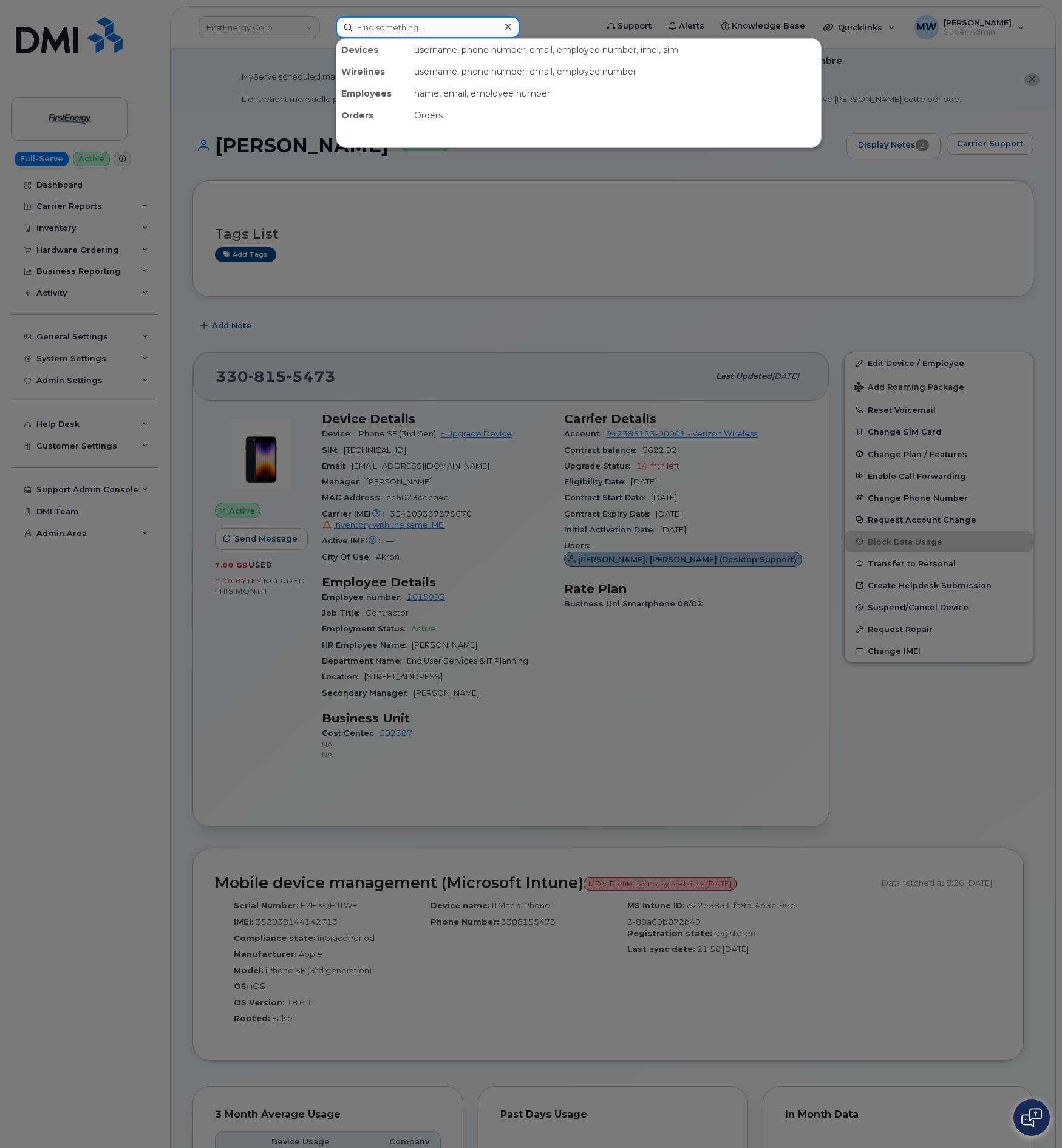
click at [474, 26] on input at bounding box center [427, 27] width 184 height 22
paste input "3475154152"
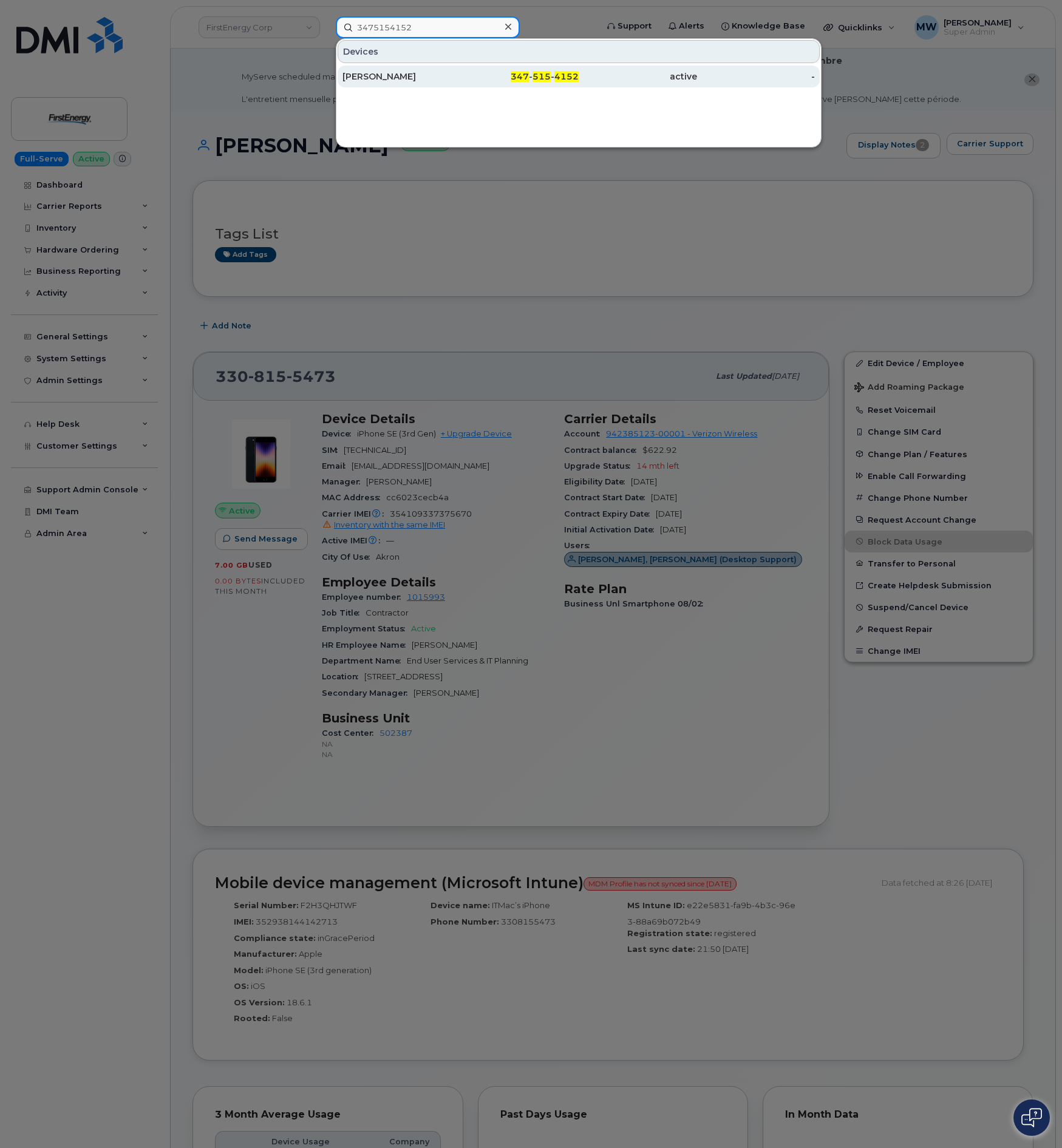
type input "3475154152"
click at [579, 84] on div "347 - 515 - 4152" at bounding box center [637, 76] width 118 height 22
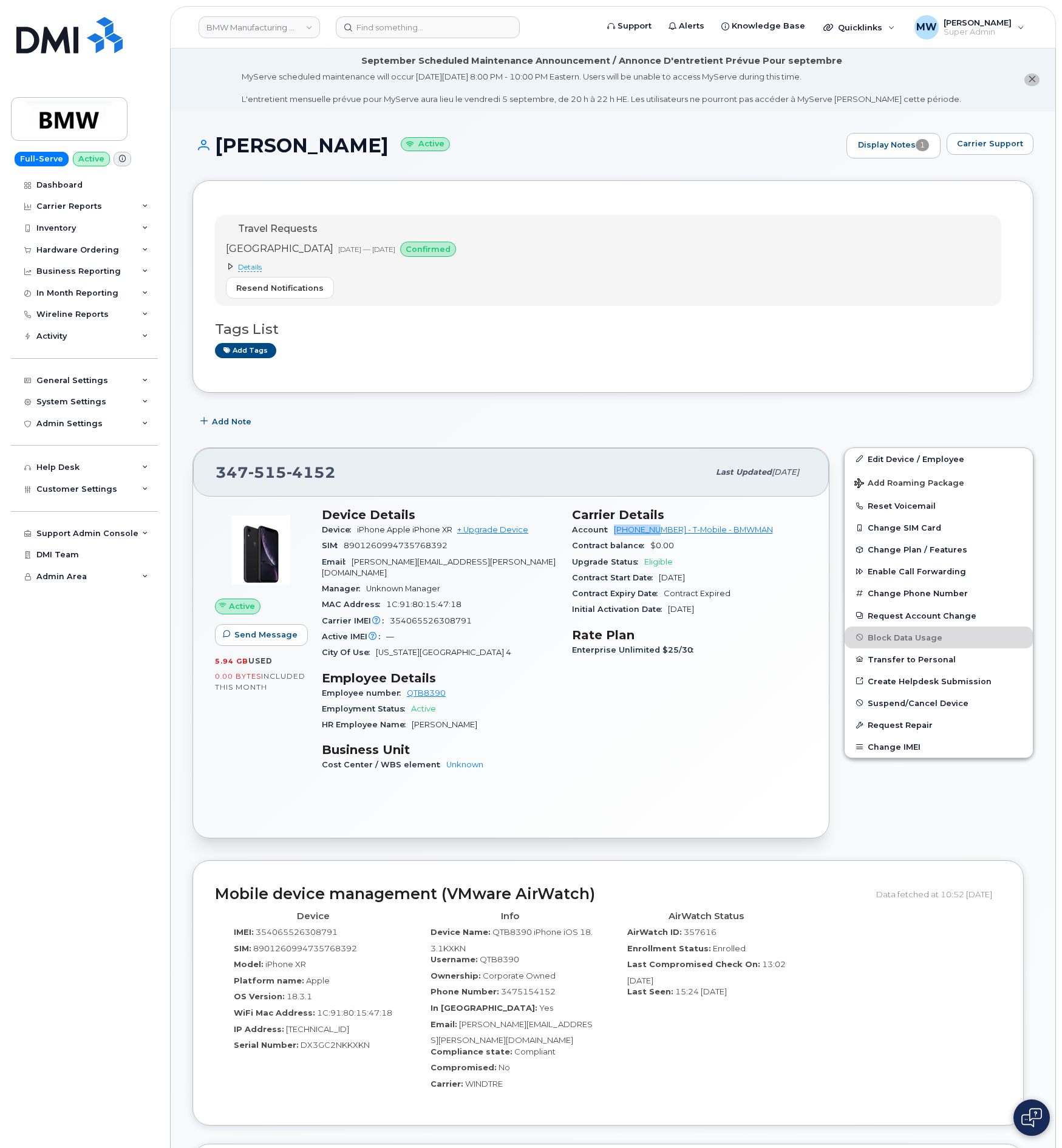
drag, startPoint x: 612, startPoint y: 536, endPoint x: 662, endPoint y: 538, distance: 50.0
click at [662, 538] on div "Account [PHONE_NUMBER] - T-Mobile - BMWMAN" at bounding box center [689, 530] width 235 height 16
copy link "973876507"
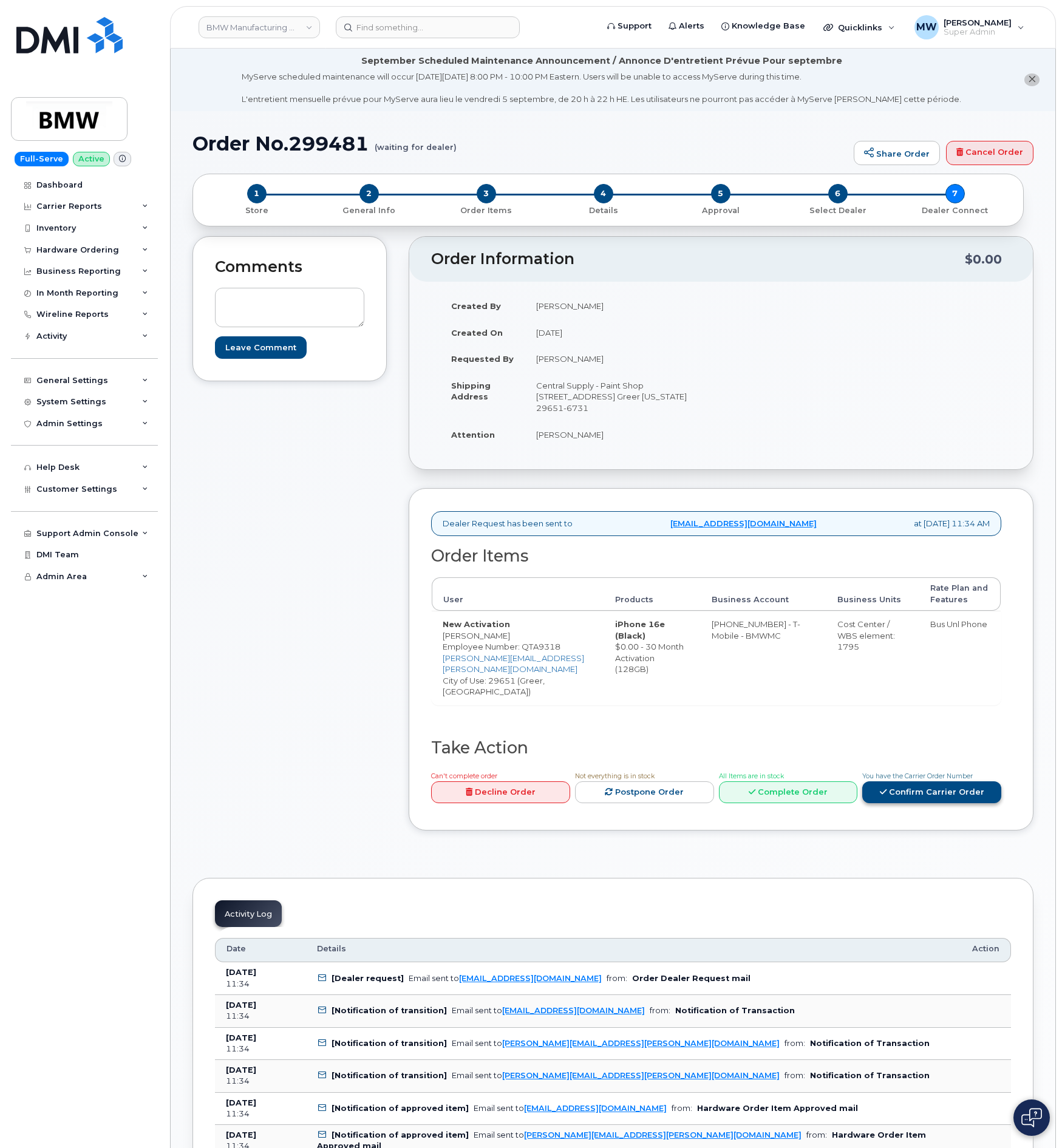
click at [923, 793] on link "Confirm Carrier Order" at bounding box center [932, 792] width 139 height 22
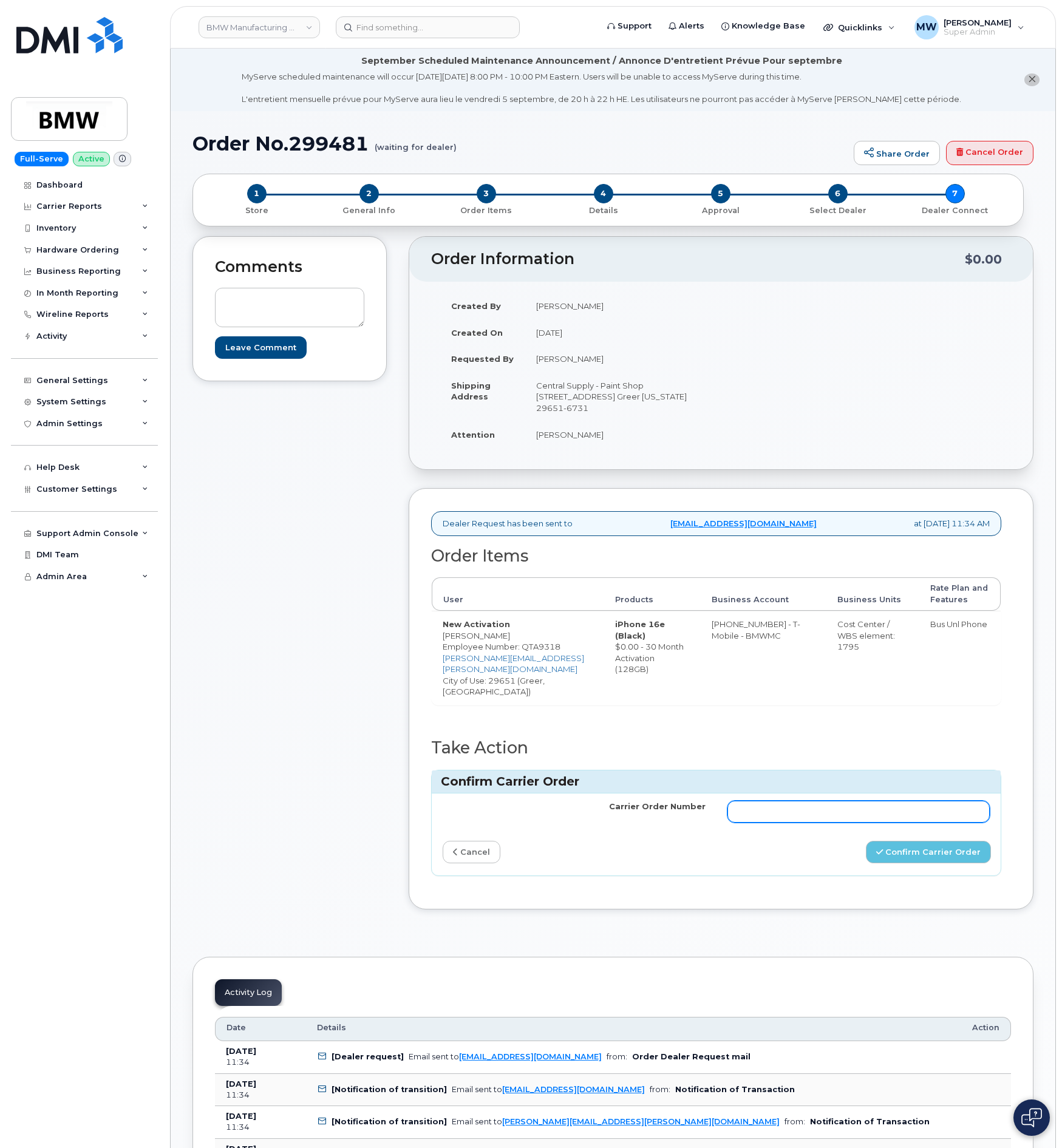
click at [917, 814] on input "Carrier Order Number" at bounding box center [858, 811] width 263 height 22
paste input "771715809"
type input "771715809"
click at [926, 849] on button "Confirm Carrier Order" at bounding box center [928, 852] width 125 height 22
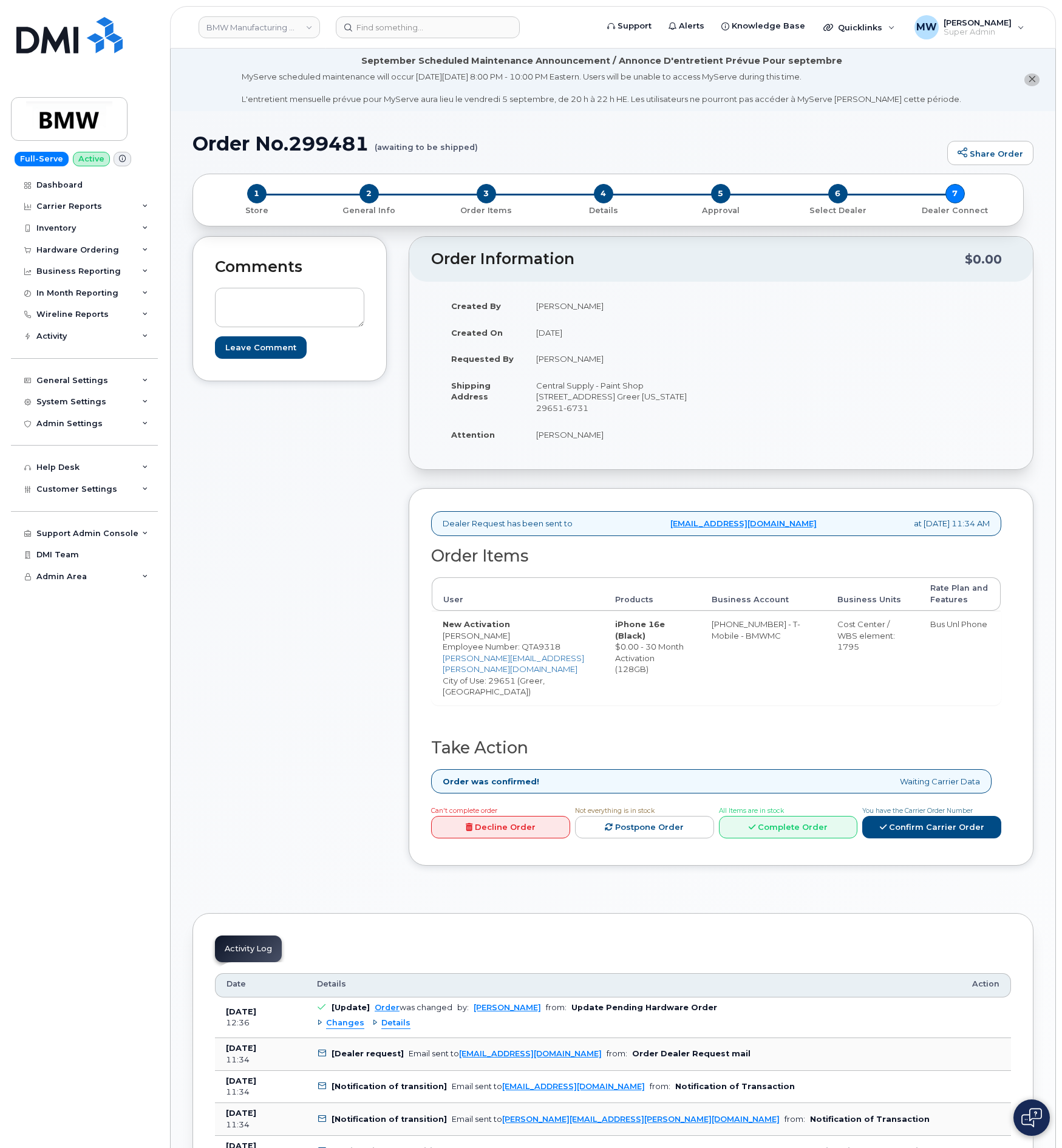
drag, startPoint x: 118, startPoint y: 753, endPoint x: 122, endPoint y: 767, distance: 14.6
click at [118, 753] on div "Dashboard Carrier Reports Monthly Billing Data Daily Data Pooling Data Behavior…" at bounding box center [86, 661] width 150 height 974
